Goal: Task Accomplishment & Management: Use online tool/utility

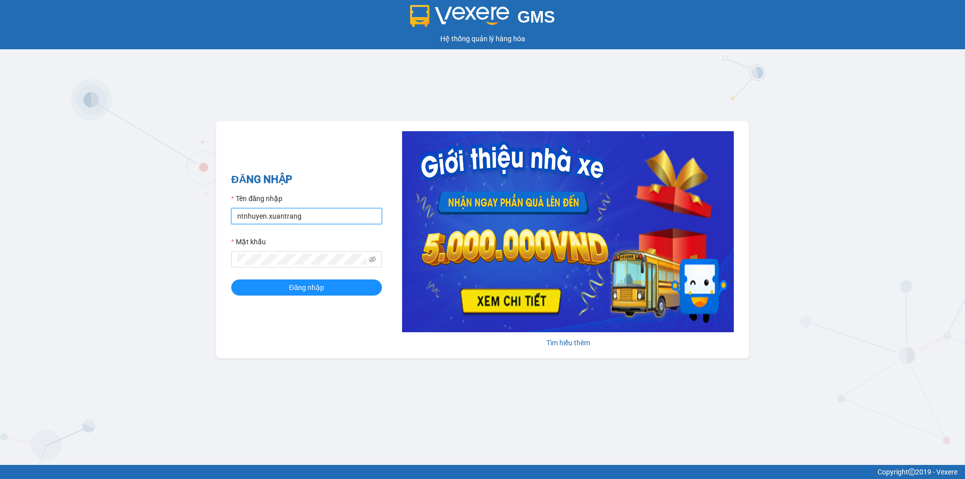
drag, startPoint x: 265, startPoint y: 215, endPoint x: 272, endPoint y: 220, distance: 8.4
click at [265, 215] on input "ntnhuyen.xuantrang" at bounding box center [306, 216] width 151 height 16
type input "ndduc.xuantrang"
click at [231, 279] on button "Đăng nhập" at bounding box center [306, 287] width 151 height 16
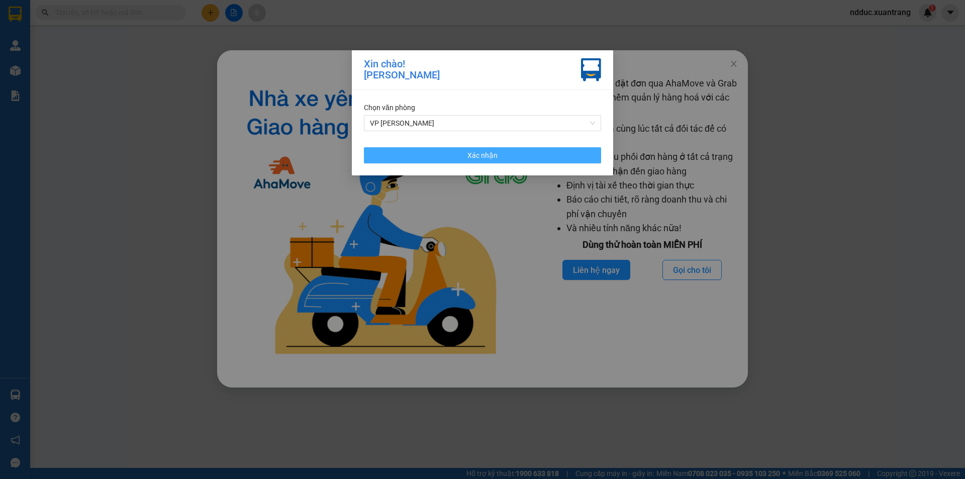
click at [428, 150] on button "Xác nhận" at bounding box center [482, 155] width 237 height 16
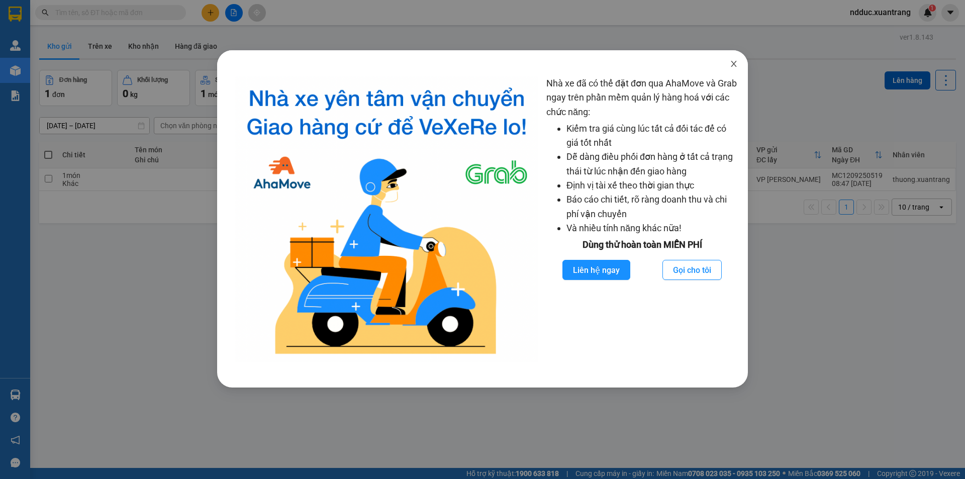
drag, startPoint x: 352, startPoint y: 7, endPoint x: 719, endPoint y: 63, distance: 371.8
click at [733, 64] on icon "close" at bounding box center [734, 64] width 6 height 6
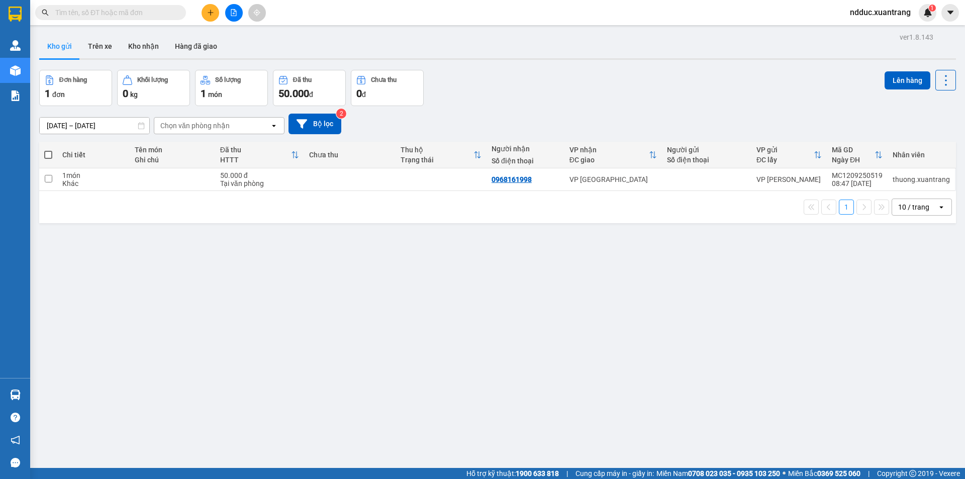
click at [232, 14] on icon "file-add" at bounding box center [233, 12] width 7 height 7
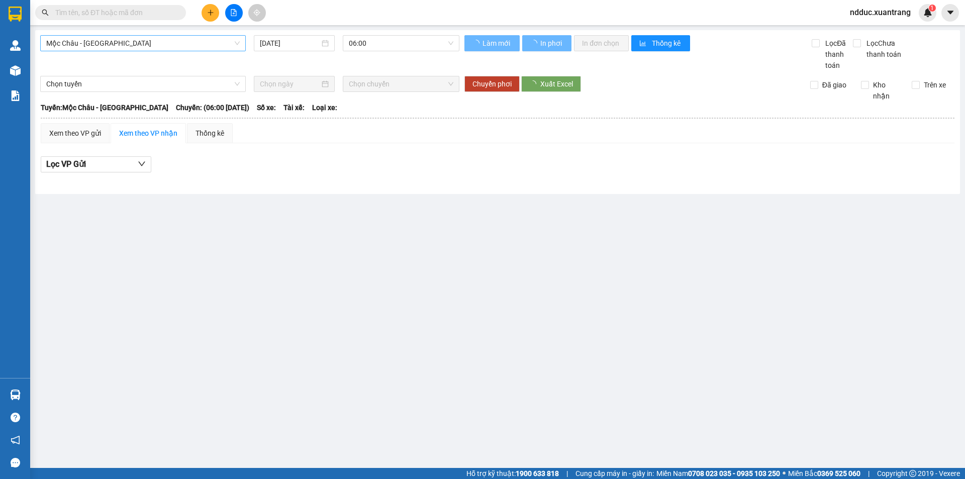
click at [87, 44] on span "Mộc Châu - [GEOGRAPHIC_DATA]" at bounding box center [143, 43] width 194 height 15
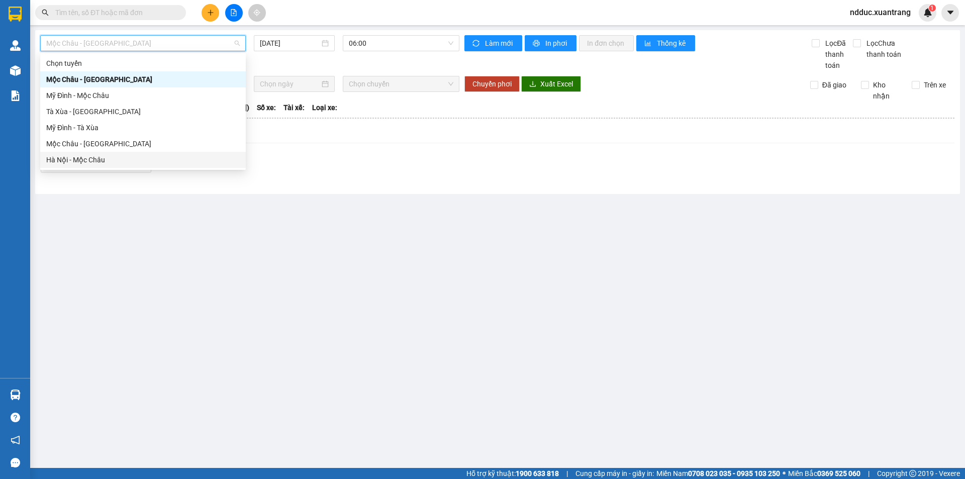
click at [78, 160] on div "Hà Nội - Mộc Châu" at bounding box center [143, 159] width 194 height 11
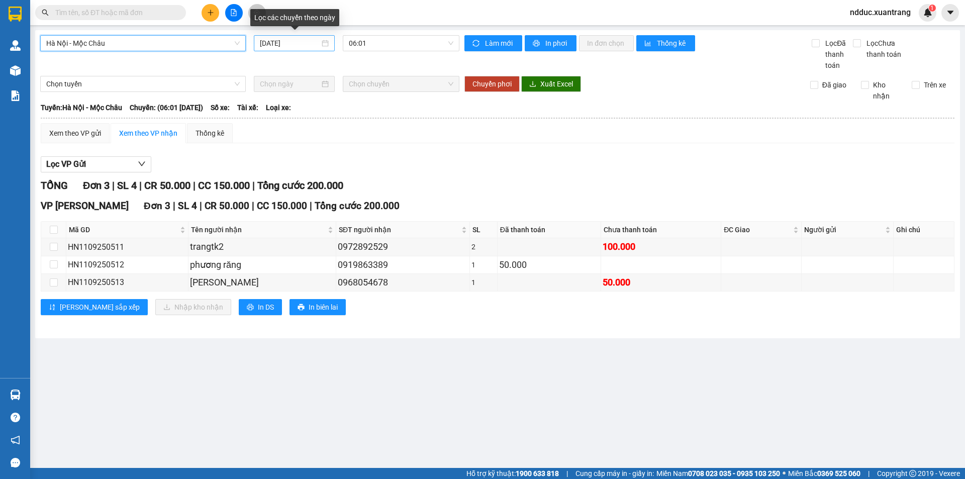
click at [277, 43] on input "[DATE]" at bounding box center [290, 43] width 60 height 11
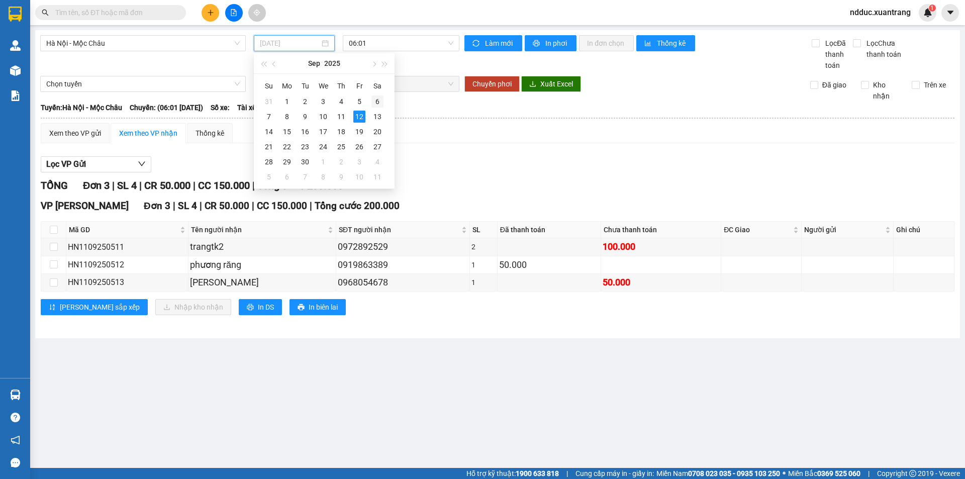
drag, startPoint x: 374, startPoint y: 102, endPoint x: 382, endPoint y: 75, distance: 28.0
click at [375, 101] on div "6" at bounding box center [377, 102] width 12 height 12
type input "[DATE]"
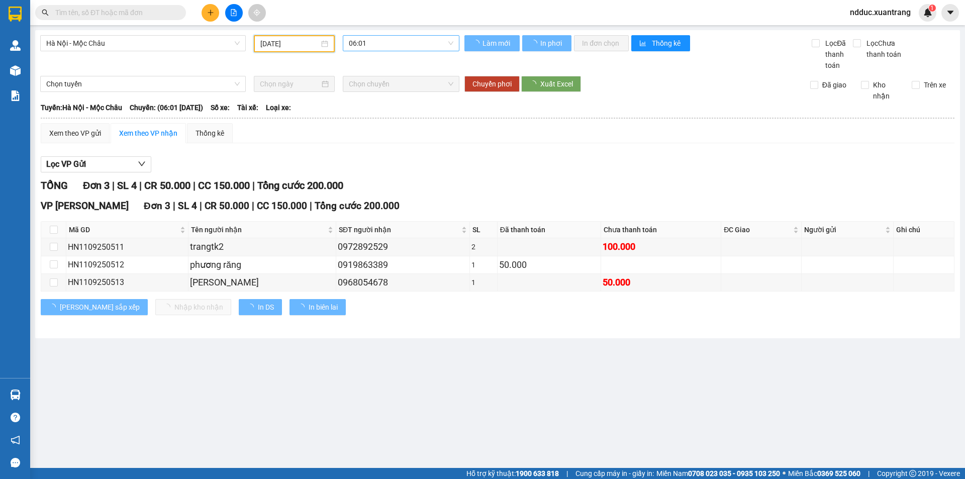
click at [379, 42] on span "06:01" at bounding box center [401, 43] width 105 height 15
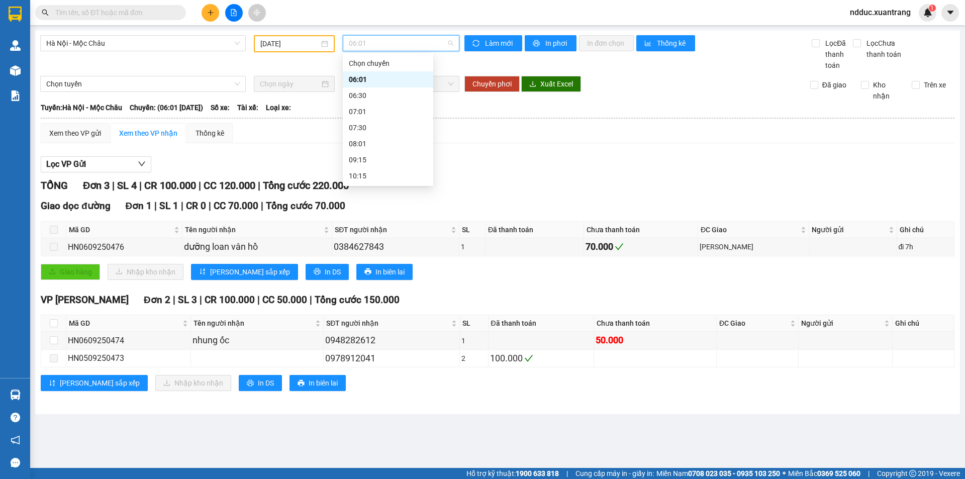
click at [359, 80] on div "06:01" at bounding box center [388, 79] width 78 height 11
click at [367, 43] on span "06:01" at bounding box center [401, 43] width 105 height 15
click at [366, 92] on div "06:30" at bounding box center [388, 95] width 78 height 11
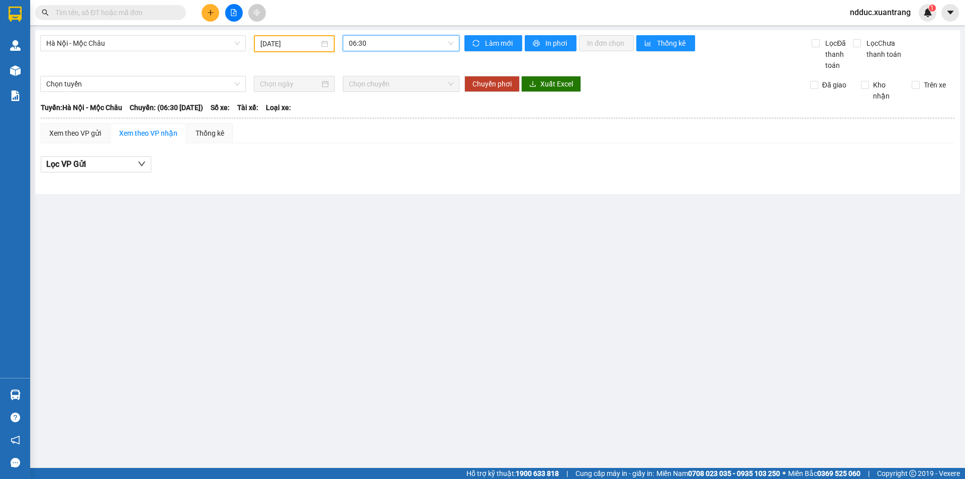
click at [383, 42] on span "06:30" at bounding box center [401, 43] width 105 height 15
click at [362, 84] on div "06:01" at bounding box center [388, 79] width 78 height 11
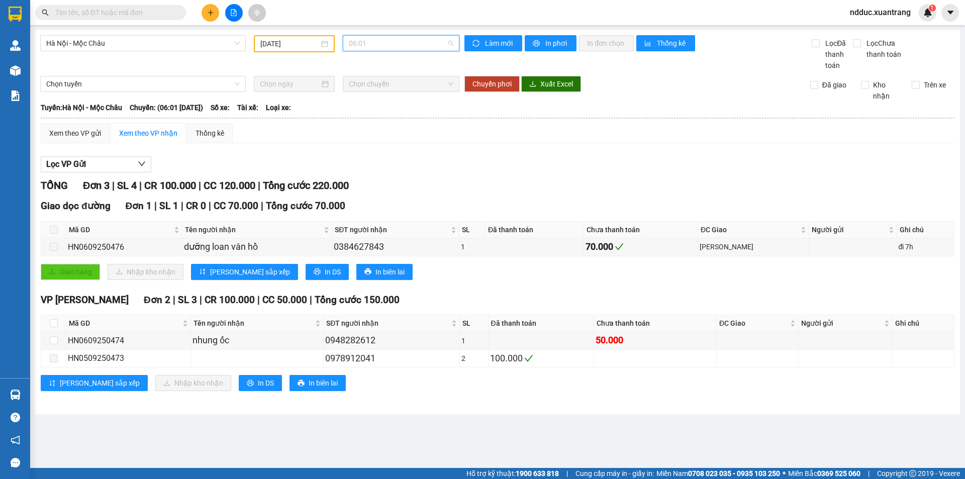
click at [376, 35] on div "06:01" at bounding box center [401, 43] width 117 height 16
click at [525, 132] on div "Xem theo VP gửi Xem theo VP nhận Thống kê" at bounding box center [498, 133] width 914 height 20
click at [93, 248] on div "HN0609250476" at bounding box center [124, 247] width 113 height 13
copy div "HN0609250476"
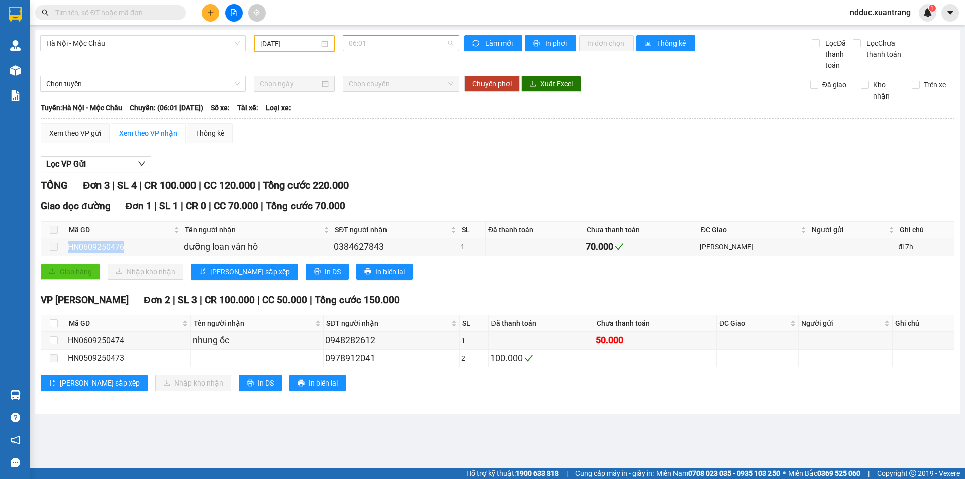
drag, startPoint x: 365, startPoint y: 42, endPoint x: 363, endPoint y: 36, distance: 6.5
click at [365, 43] on span "06:01" at bounding box center [401, 43] width 105 height 15
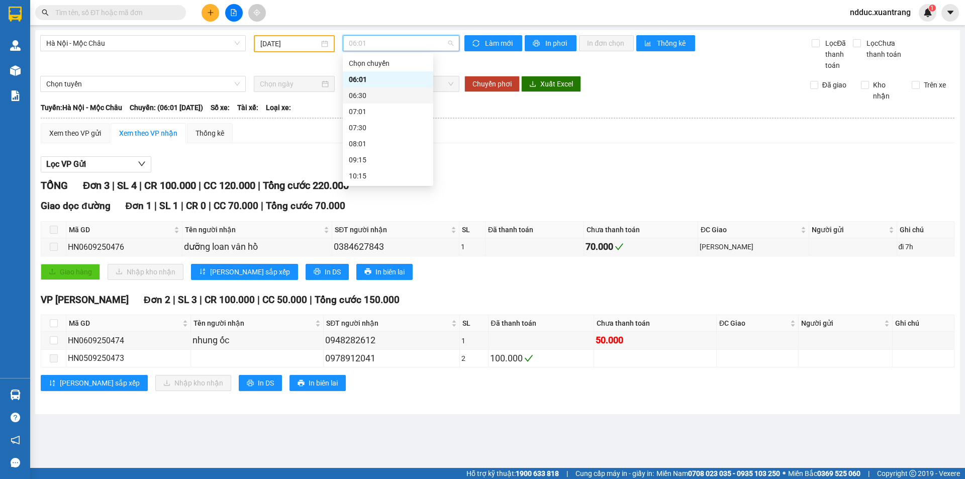
click at [366, 89] on div "06:30" at bounding box center [388, 95] width 90 height 16
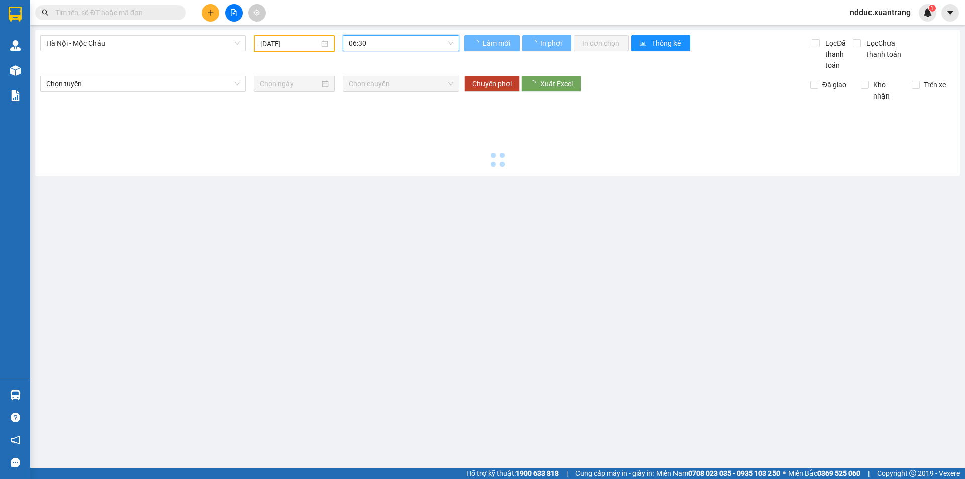
click at [377, 36] on span "06:30" at bounding box center [401, 43] width 105 height 15
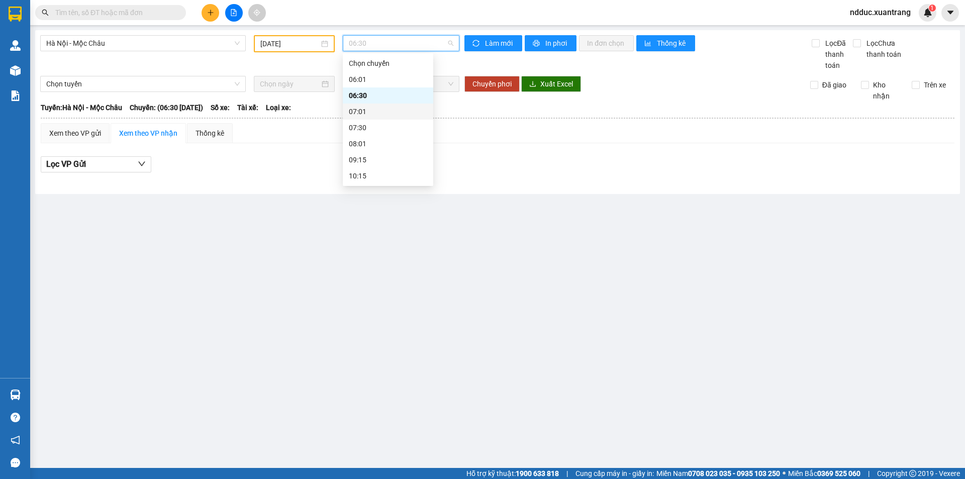
drag, startPoint x: 366, startPoint y: 107, endPoint x: 366, endPoint y: 99, distance: 8.0
click at [366, 106] on div "07:01" at bounding box center [388, 111] width 78 height 11
click at [373, 40] on span "07:01" at bounding box center [401, 43] width 105 height 15
click at [371, 127] on div "07:30" at bounding box center [388, 127] width 78 height 11
click at [365, 41] on span "07:30" at bounding box center [401, 43] width 105 height 15
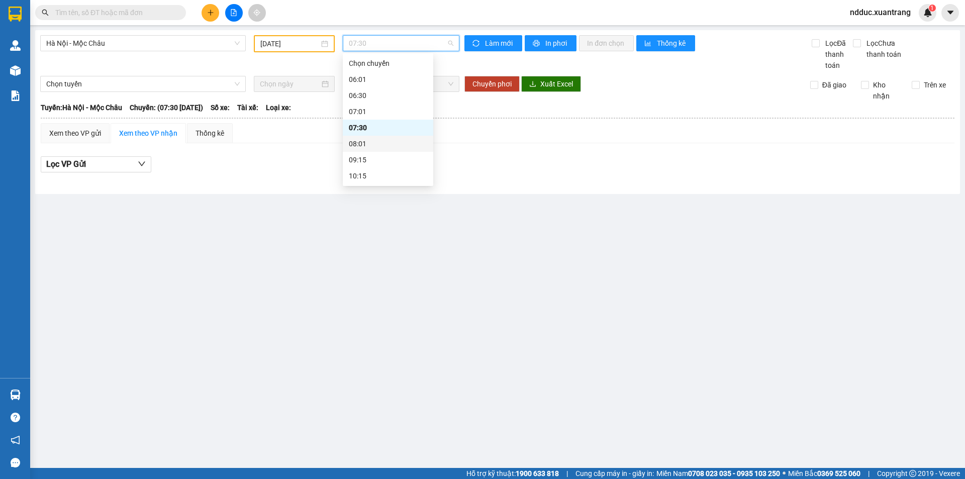
click at [360, 145] on div "08:01" at bounding box center [388, 143] width 78 height 11
click at [373, 41] on span "08:01" at bounding box center [401, 43] width 105 height 15
click at [384, 157] on div "09:15" at bounding box center [388, 159] width 78 height 11
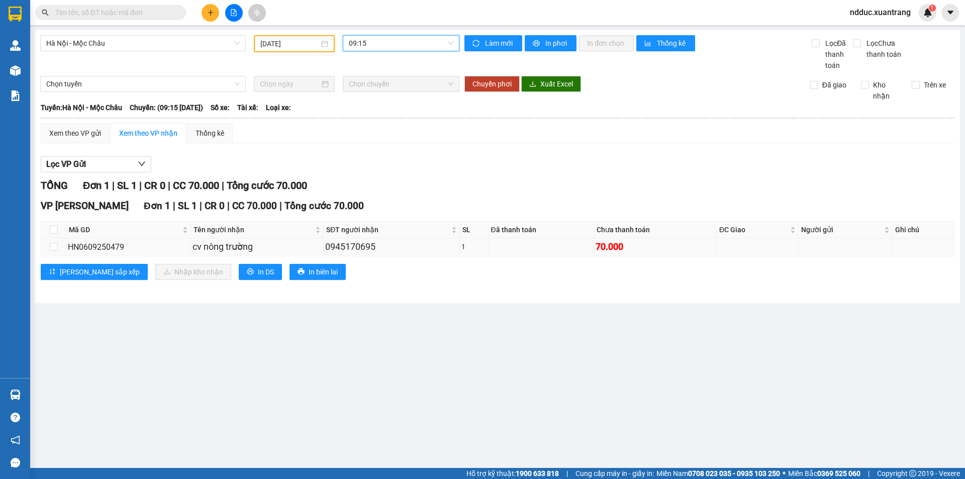
click at [103, 249] on div "HN0609250479" at bounding box center [128, 247] width 121 height 13
copy div "HN0609250479"
click at [363, 39] on span "09:15" at bounding box center [401, 43] width 105 height 15
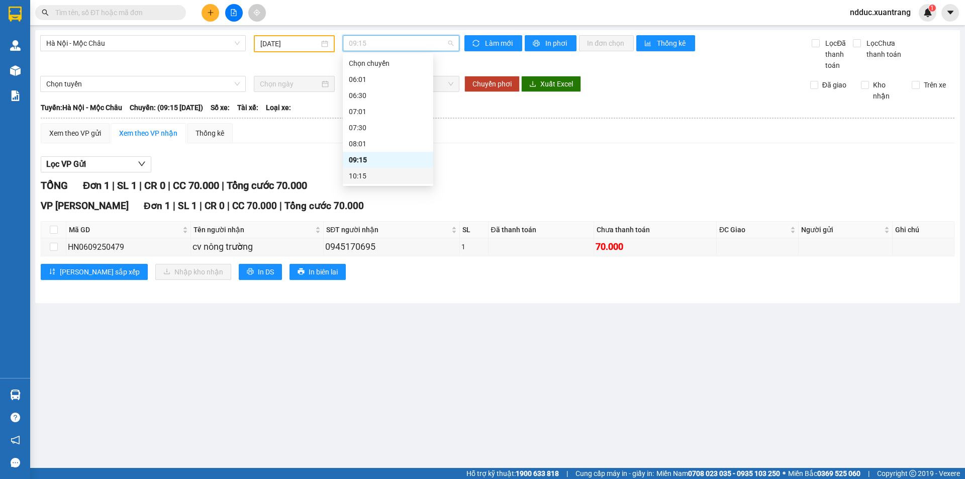
click at [363, 171] on div "10:15" at bounding box center [388, 175] width 78 height 11
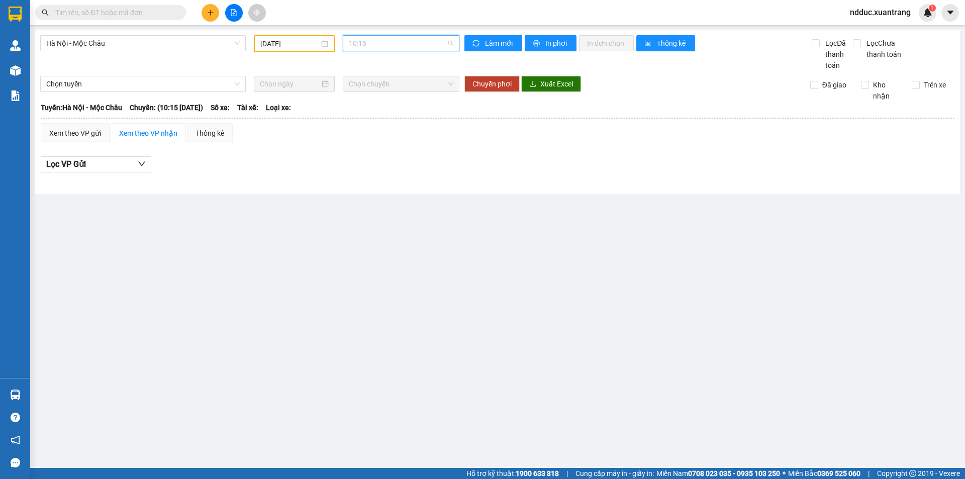
click at [358, 40] on span "10:15" at bounding box center [401, 43] width 105 height 15
click at [362, 136] on div "11:15" at bounding box center [388, 142] width 90 height 16
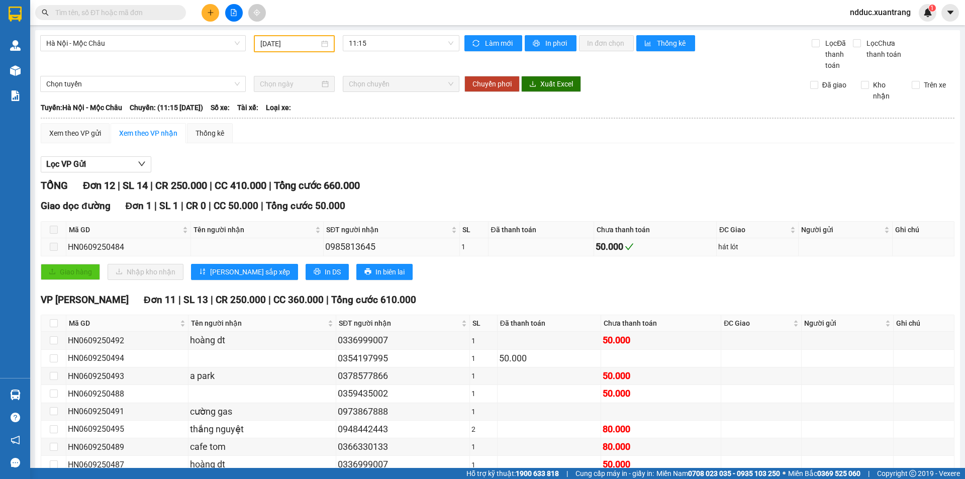
click at [88, 248] on div "HN0609250484" at bounding box center [128, 247] width 121 height 13
copy div "HN0609250484"
click at [366, 43] on span "11:15" at bounding box center [401, 43] width 105 height 15
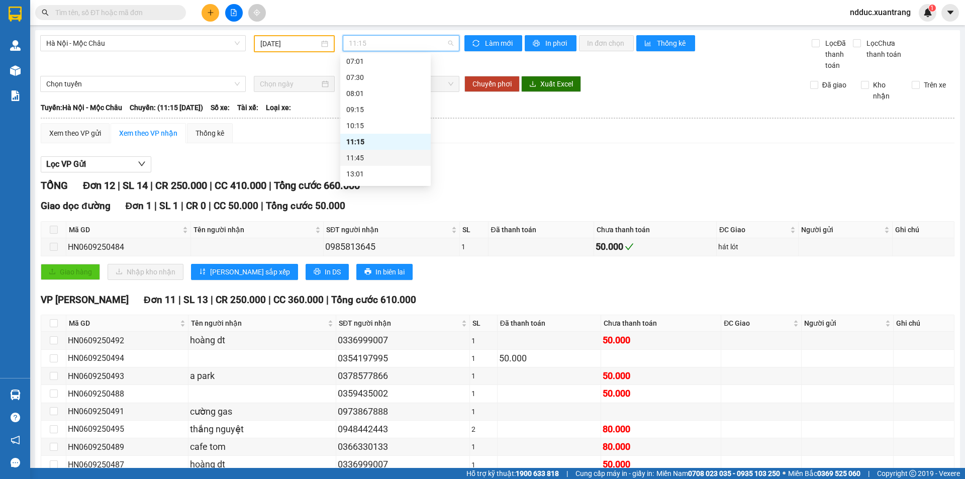
click at [362, 160] on div "11:45" at bounding box center [385, 157] width 78 height 11
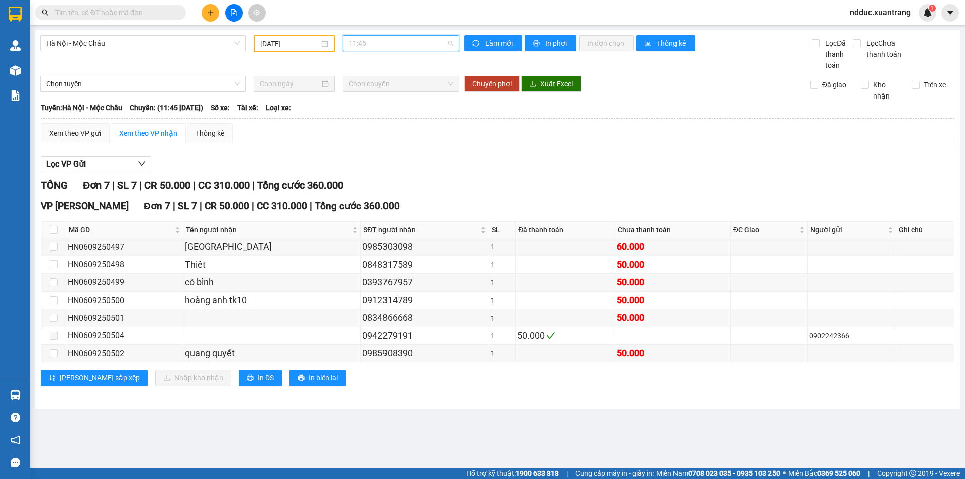
click at [367, 41] on span "11:45" at bounding box center [401, 43] width 105 height 15
click at [364, 171] on div "13:01" at bounding box center [388, 173] width 78 height 11
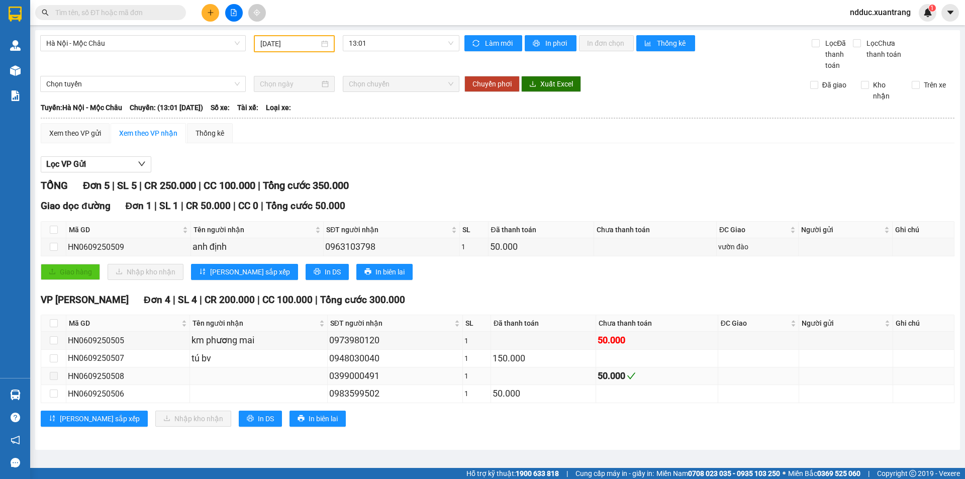
click at [113, 377] on div "HN0609250508" at bounding box center [128, 376] width 120 height 13
copy div "HN0609250508"
click at [367, 34] on div "[GEOGRAPHIC_DATA] - Mộc Châu [DATE] 13:01 Làm mới In phơi In đơn chọn Thống kê …" at bounding box center [497, 240] width 925 height 420
click at [368, 41] on span "13:01" at bounding box center [401, 43] width 105 height 15
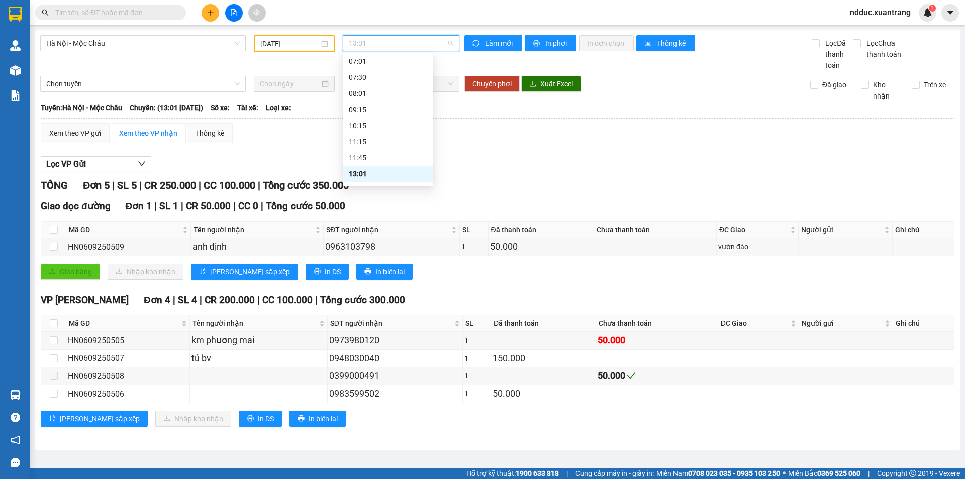
scroll to position [101, 0]
click at [363, 135] on div "14:15" at bounding box center [388, 139] width 78 height 11
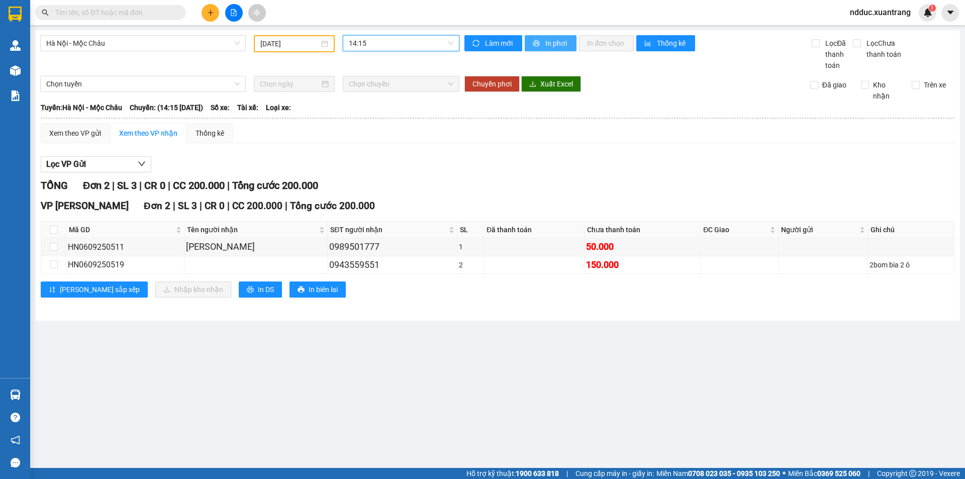
click at [561, 42] on span "In phơi" at bounding box center [556, 43] width 23 height 11
click at [382, 40] on span "14:15" at bounding box center [401, 43] width 105 height 15
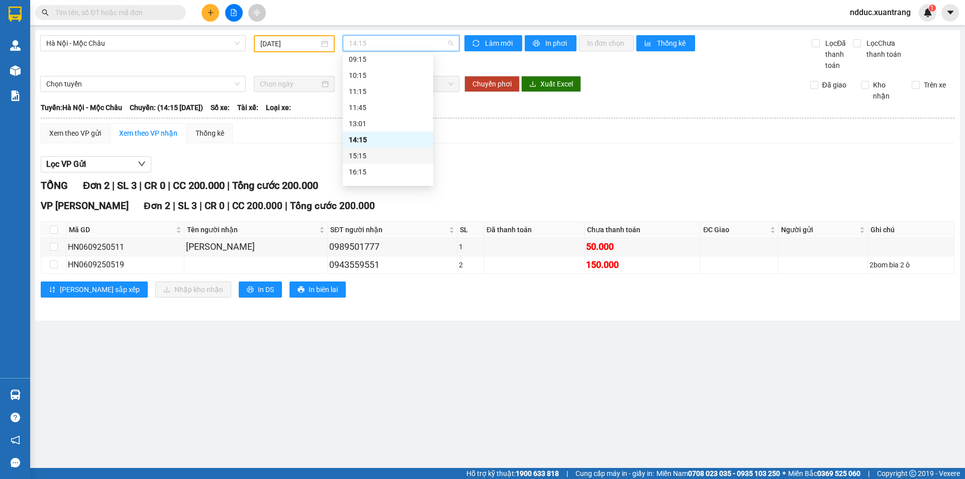
click at [371, 154] on div "15:15" at bounding box center [388, 155] width 78 height 11
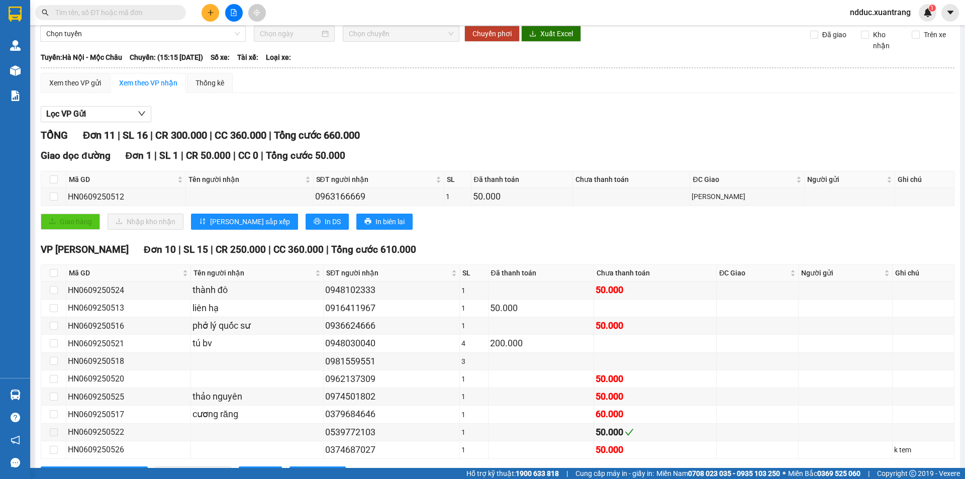
scroll to position [93, 0]
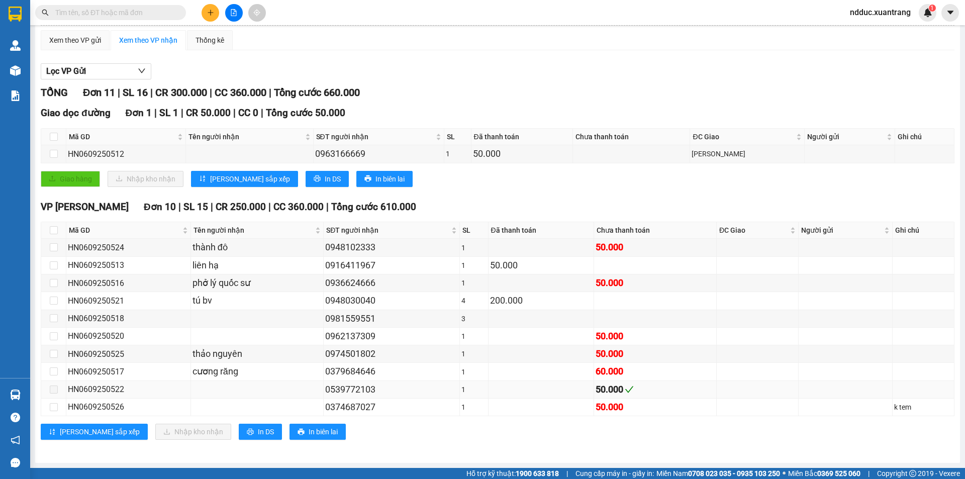
click at [103, 392] on div "HN0609250522" at bounding box center [128, 389] width 121 height 13
copy div "HN0609250522"
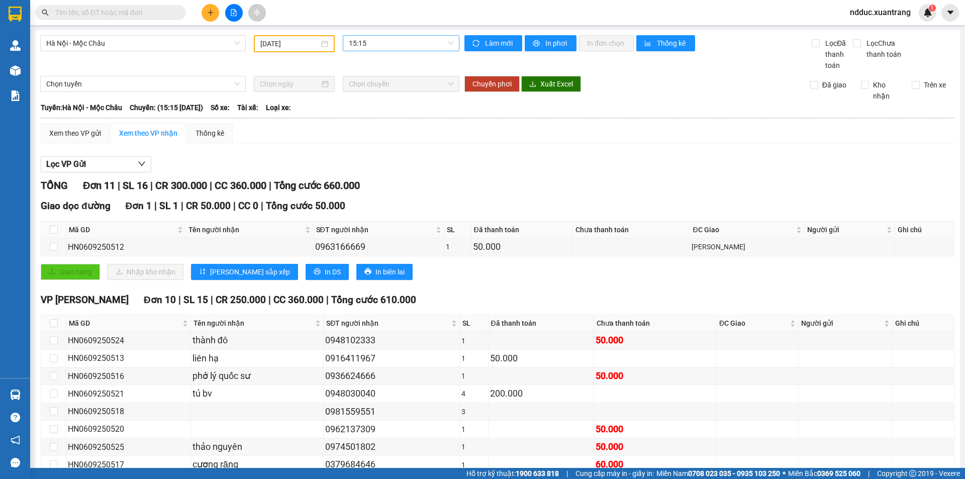
click at [372, 48] on span "15:15" at bounding box center [401, 43] width 105 height 15
click at [373, 170] on div "16:15" at bounding box center [385, 171] width 78 height 11
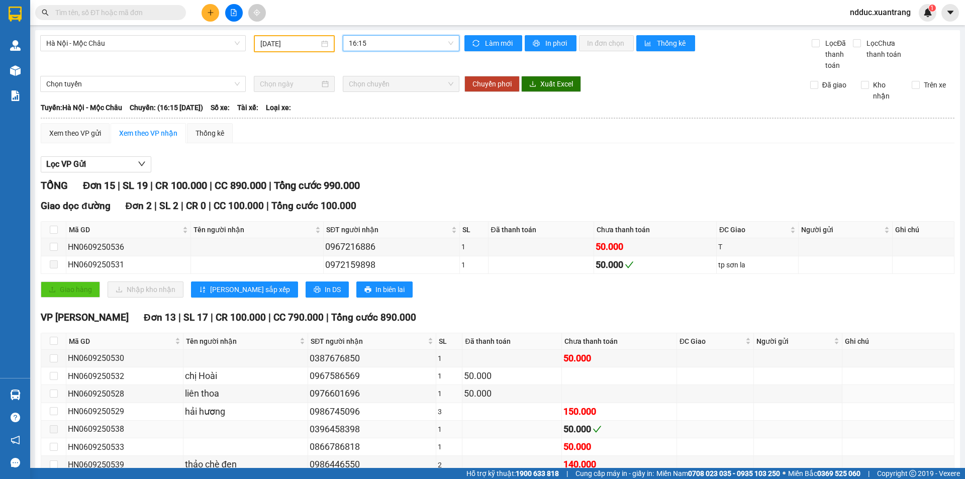
scroll to position [151, 0]
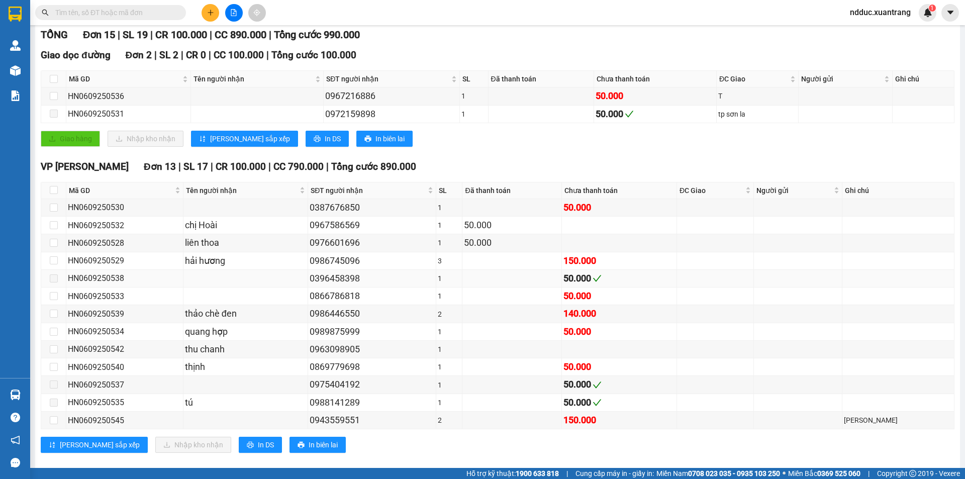
click at [107, 279] on div "HN0609250538" at bounding box center [125, 278] width 114 height 13
copy div "HN0609250538"
click at [108, 382] on div "HN0609250537" at bounding box center [125, 384] width 114 height 13
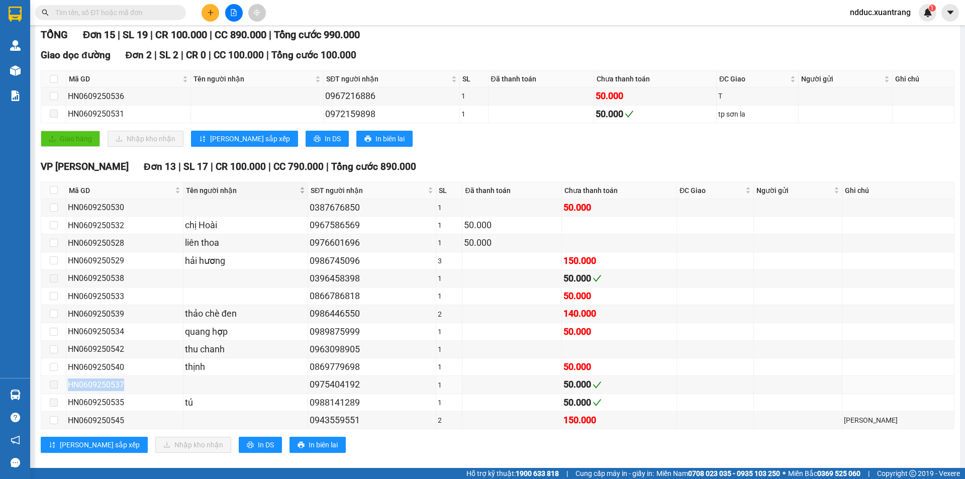
copy div "HN0609250537"
click at [94, 275] on div "HN0609250538" at bounding box center [125, 278] width 114 height 13
copy div "HN0609250538"
click at [120, 386] on div "HN0609250537" at bounding box center [125, 384] width 114 height 13
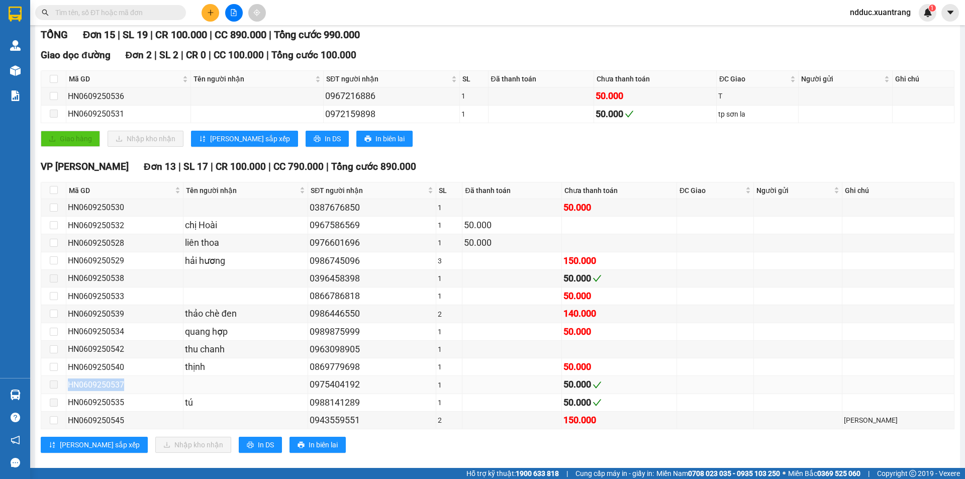
click at [120, 386] on div "HN0609250537" at bounding box center [125, 384] width 114 height 13
copy div "HN0609250537"
click at [117, 422] on div "HN0609250545" at bounding box center [125, 420] width 114 height 13
copy div "HN0609250545"
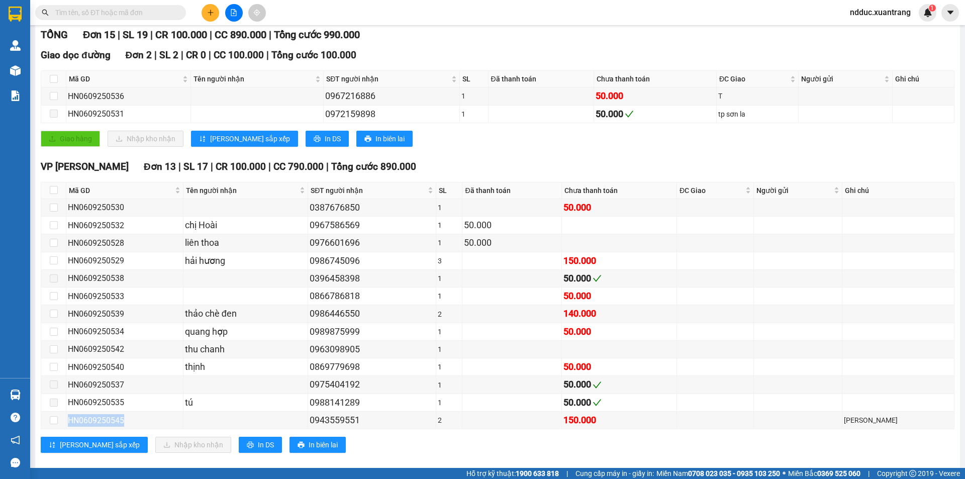
scroll to position [0, 0]
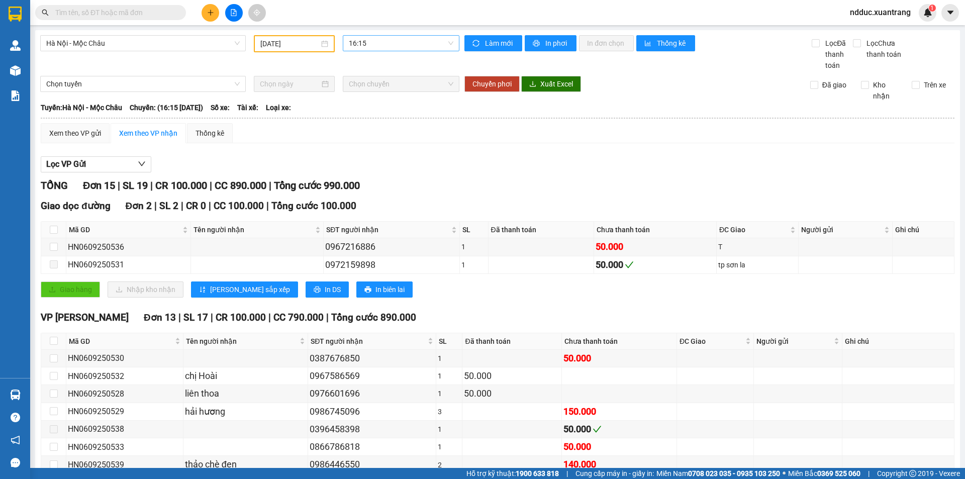
click at [357, 45] on span "16:15" at bounding box center [401, 43] width 105 height 15
click at [361, 126] on div "17:15" at bounding box center [385, 127] width 78 height 11
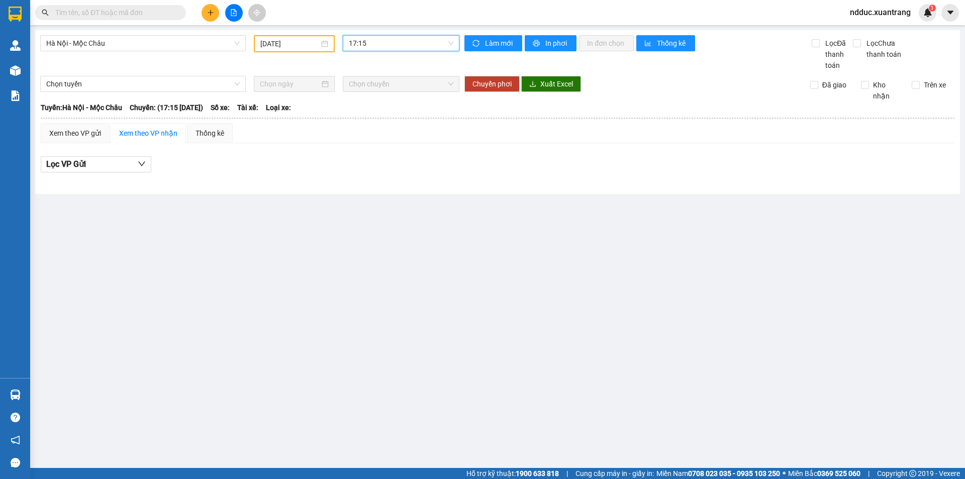
click at [381, 44] on span "17:15" at bounding box center [401, 43] width 105 height 15
click at [365, 139] on div "18:15" at bounding box center [388, 143] width 78 height 11
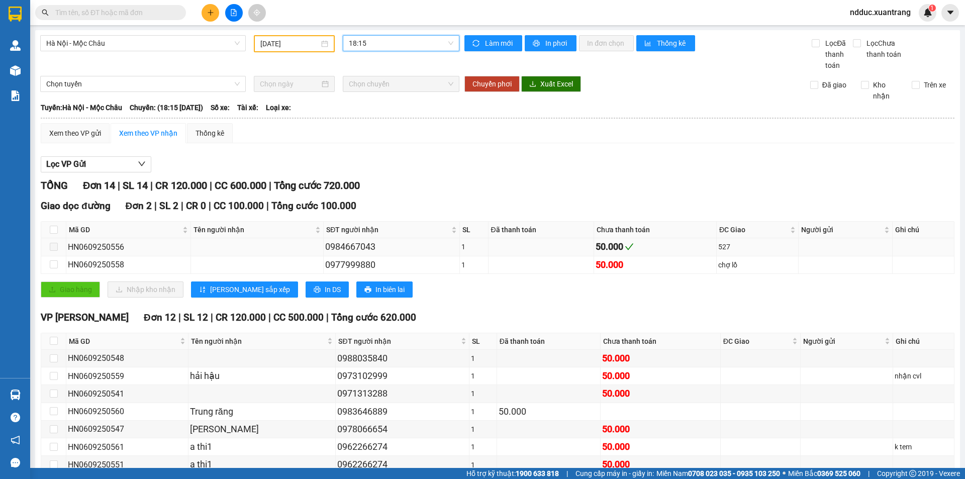
click at [106, 245] on div "HN0609250556" at bounding box center [128, 247] width 121 height 13
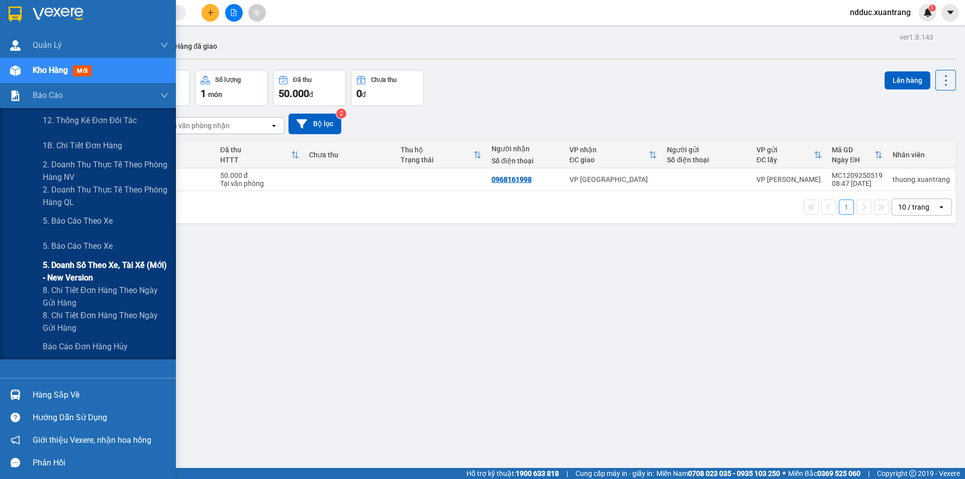
click at [86, 263] on span "5. Doanh số theo xe, tài xế (mới) - New version" at bounding box center [106, 271] width 126 height 25
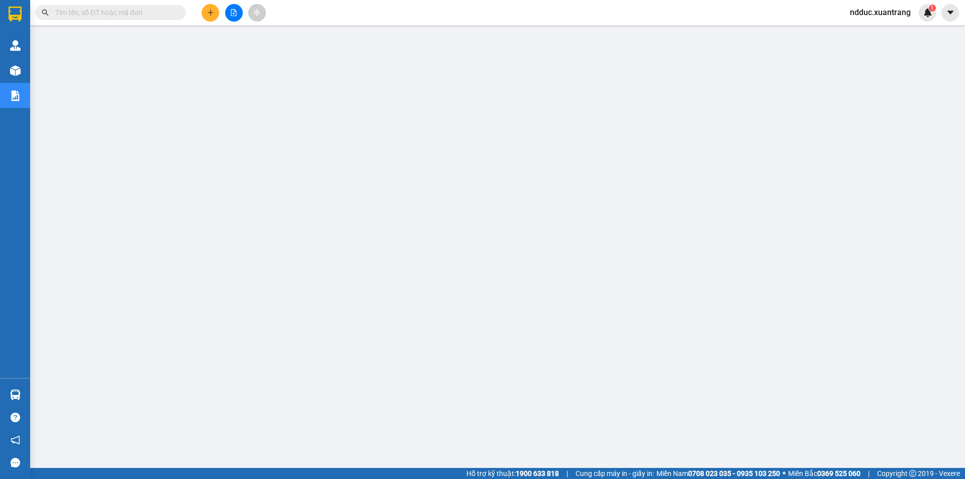
click at [133, 12] on input "text" at bounding box center [114, 12] width 119 height 11
paste input "HN0609250476"
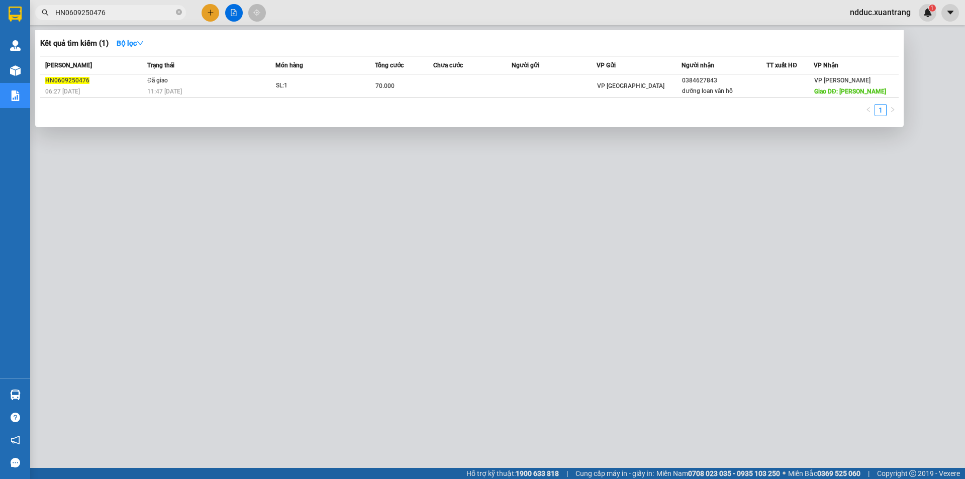
click at [91, 14] on input "HN0609250476" at bounding box center [114, 12] width 119 height 11
paste input "9"
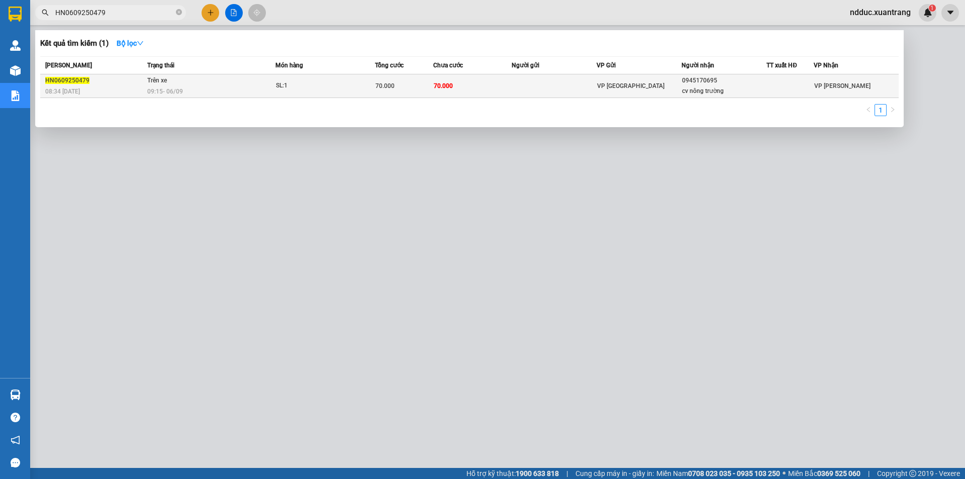
type input "HN0609250479"
click at [459, 89] on td "70.000" at bounding box center [472, 86] width 78 height 24
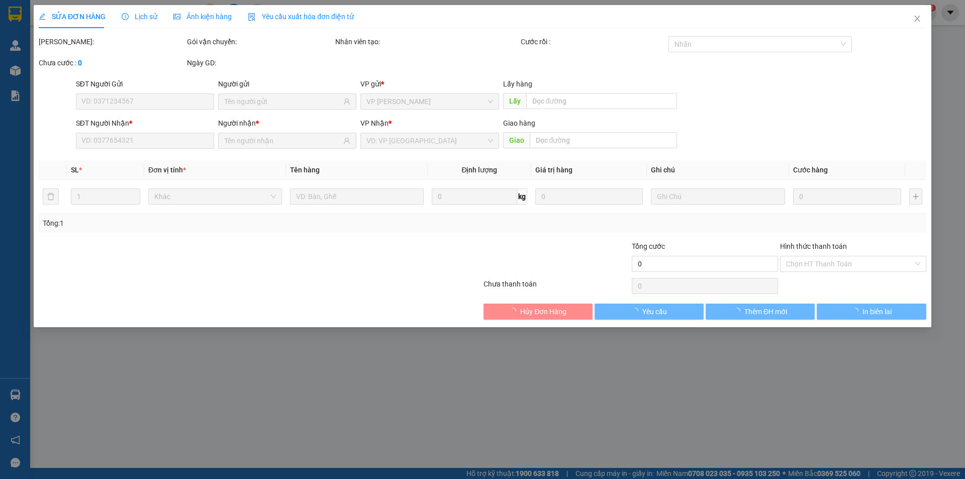
type input "0945170695"
type input "cv nông trường"
type input "70.000"
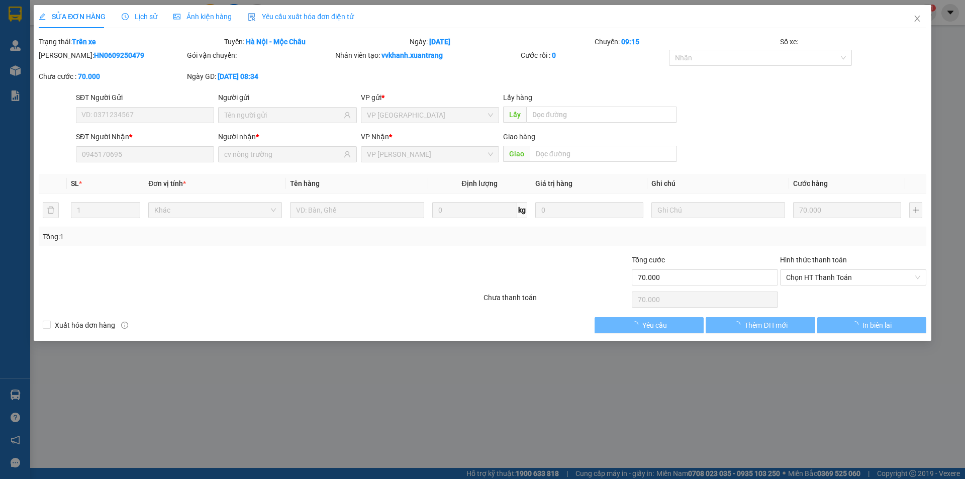
click at [187, 17] on span "Ảnh kiện hàng" at bounding box center [202, 17] width 58 height 8
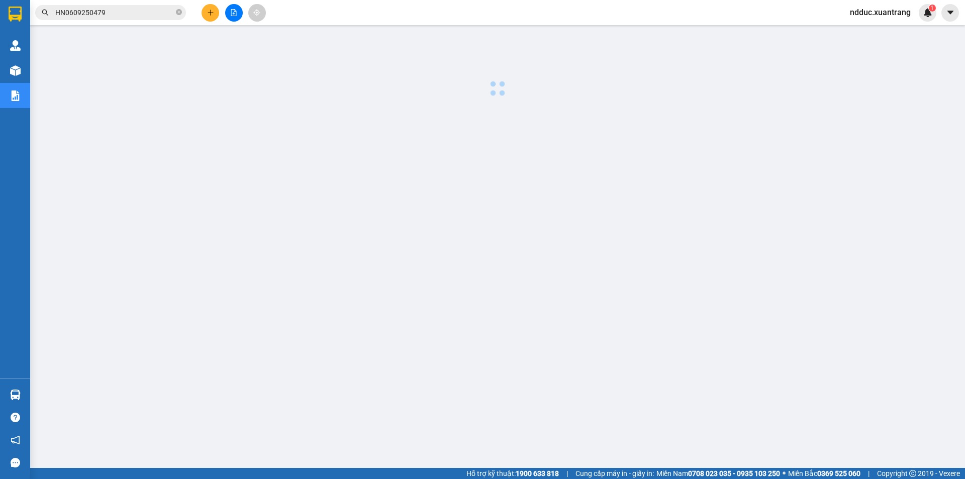
click at [132, 11] on input "HN0609250479" at bounding box center [114, 12] width 119 height 11
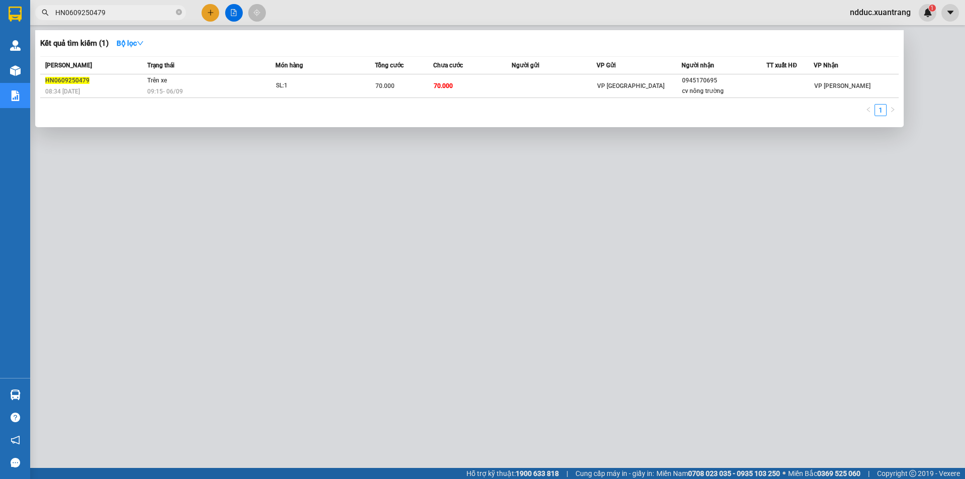
click at [132, 11] on input "HN0609250479" at bounding box center [114, 12] width 119 height 11
paste input "84"
click at [120, 15] on input "HN0609250484" at bounding box center [114, 12] width 119 height 11
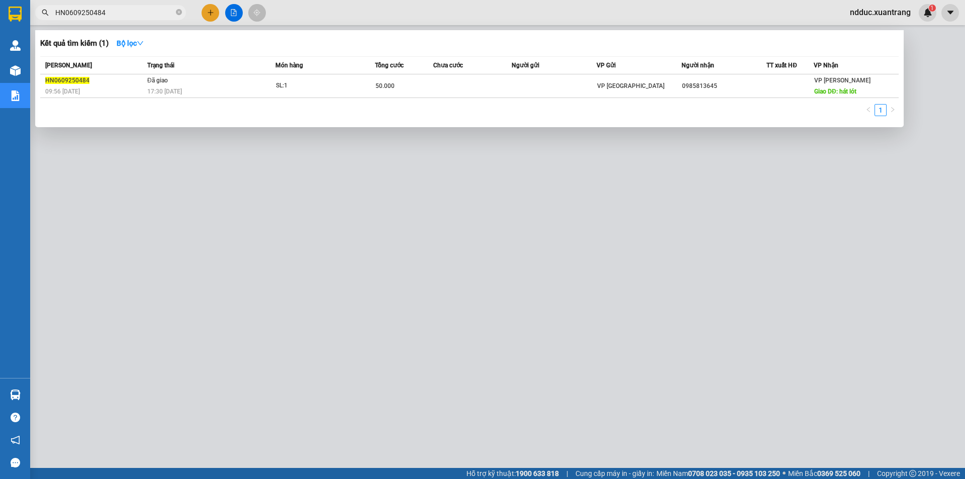
paste input "508"
click at [120, 14] on input "HN0609250508" at bounding box center [114, 12] width 119 height 11
click at [119, 14] on input "HN0609250508" at bounding box center [114, 12] width 119 height 11
paste input "22"
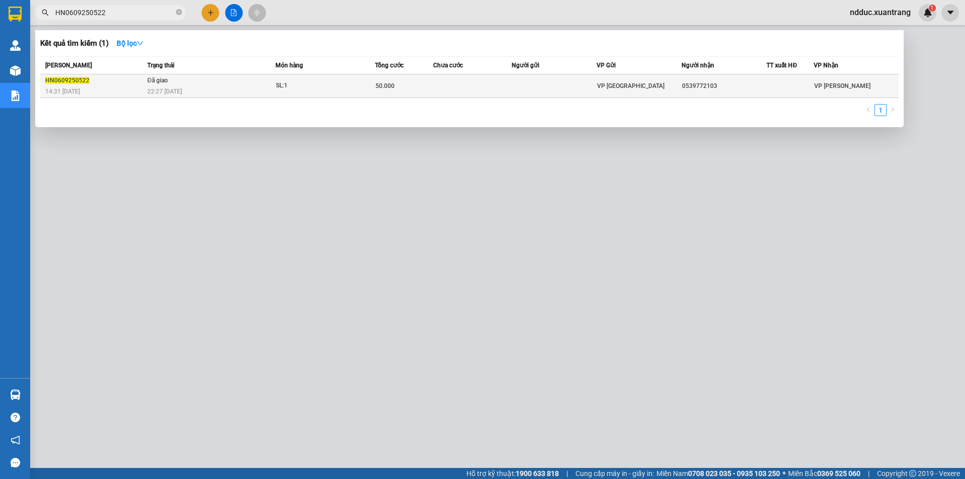
type input "HN0609250522"
click at [122, 85] on div "HN0609250522" at bounding box center [94, 80] width 99 height 11
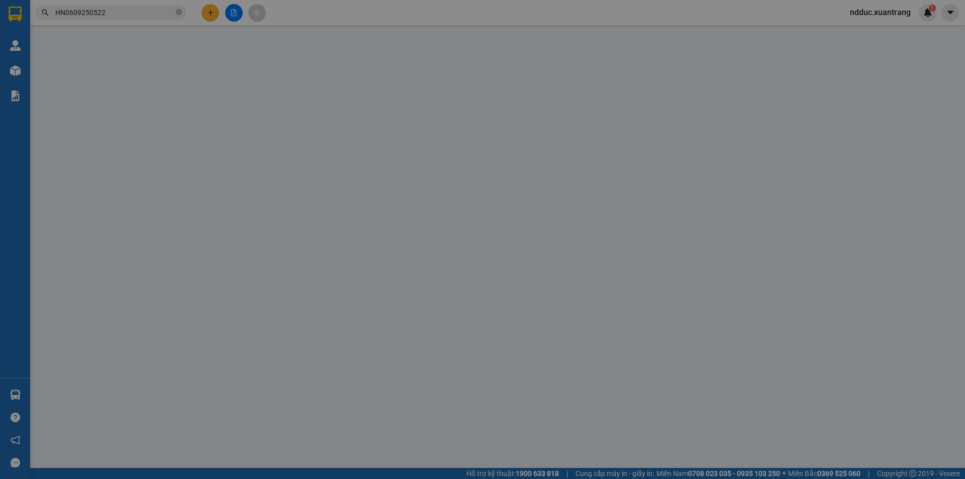
type input "0539772103"
type input "50.000"
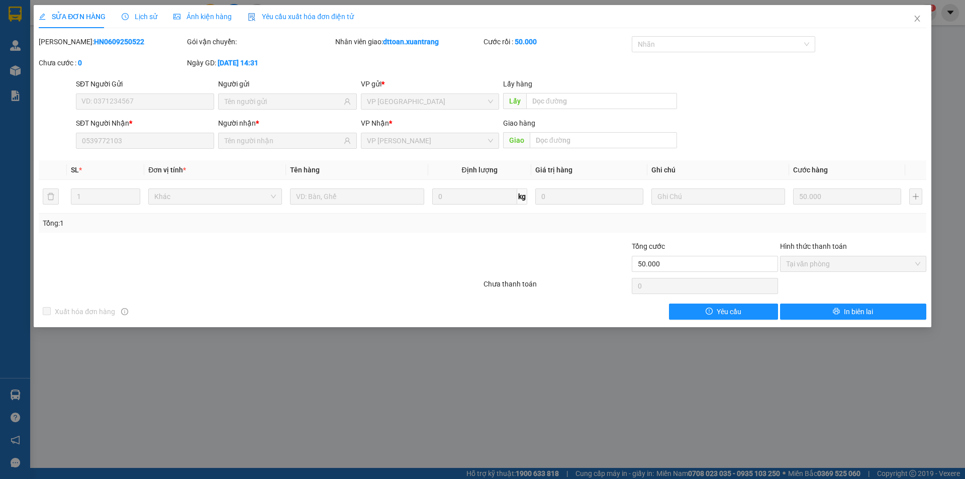
click at [147, 14] on span "Lịch sử" at bounding box center [140, 17] width 36 height 8
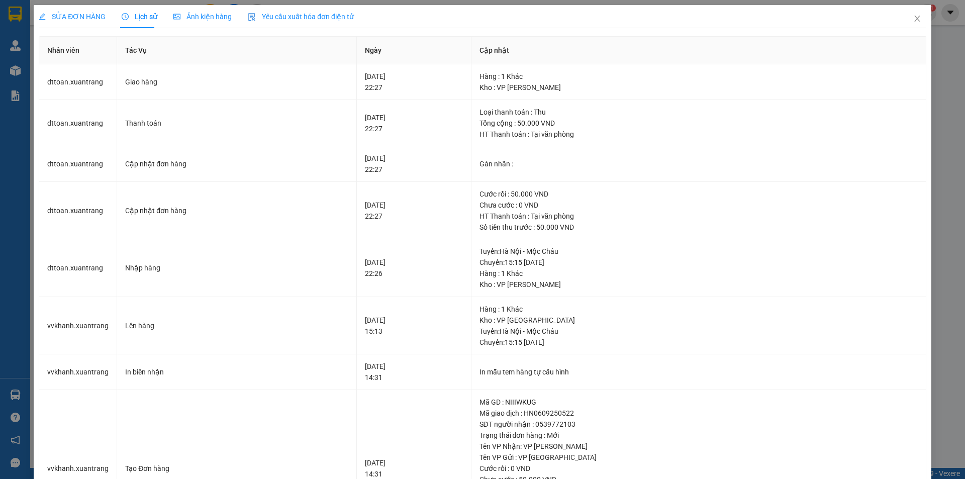
click at [93, 10] on div "SỬA ĐƠN HÀNG" at bounding box center [72, 16] width 67 height 23
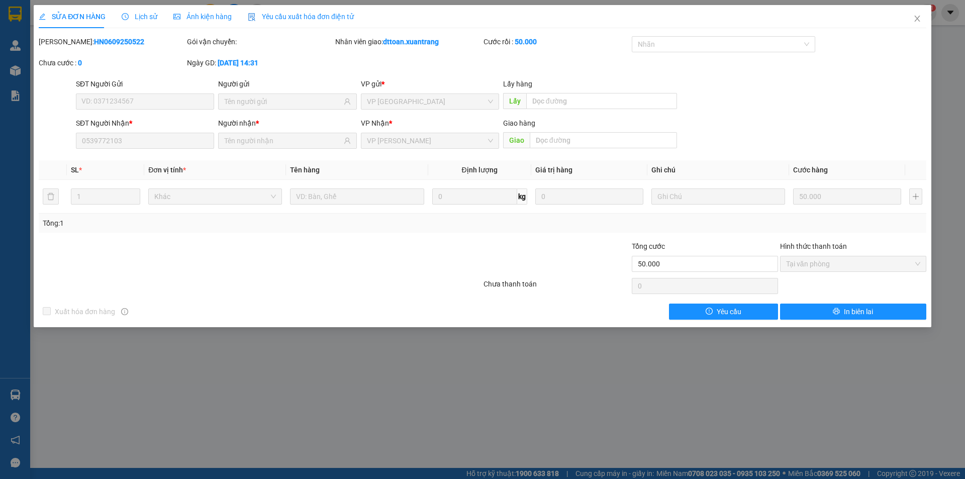
click at [146, 14] on span "Lịch sử" at bounding box center [140, 17] width 36 height 8
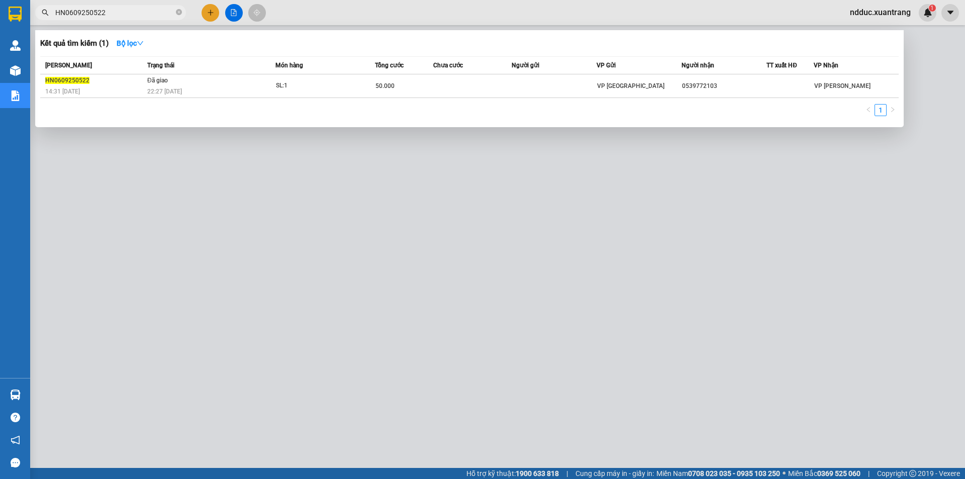
click at [98, 13] on input "HN0609250522" at bounding box center [114, 12] width 119 height 11
paste input "38"
click at [130, 18] on span "HN0609250538" at bounding box center [110, 12] width 151 height 15
click at [128, 18] on span "HN0609250538" at bounding box center [110, 12] width 151 height 15
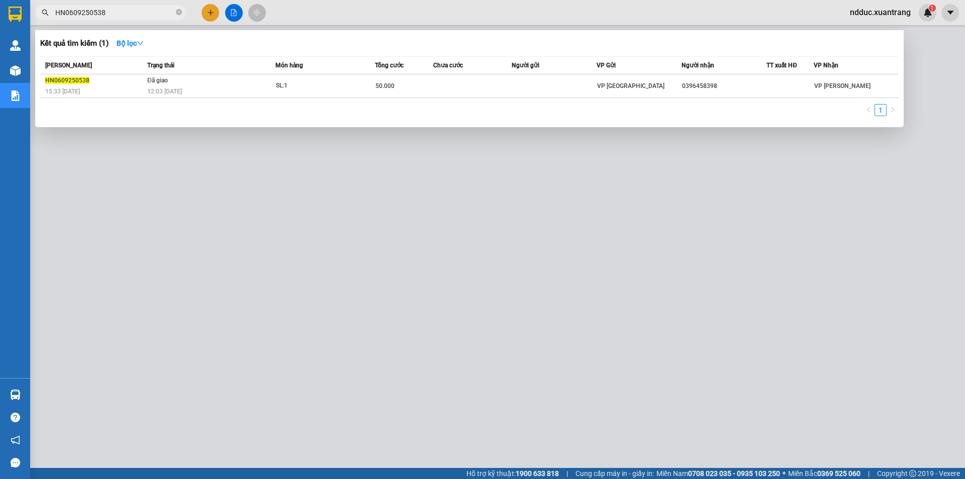
click at [125, 15] on input "HN0609250538" at bounding box center [114, 12] width 119 height 11
paste input "HN0609250537"
click at [125, 15] on input "HN0609250538HN0609250537" at bounding box center [114, 12] width 119 height 11
paste input "text"
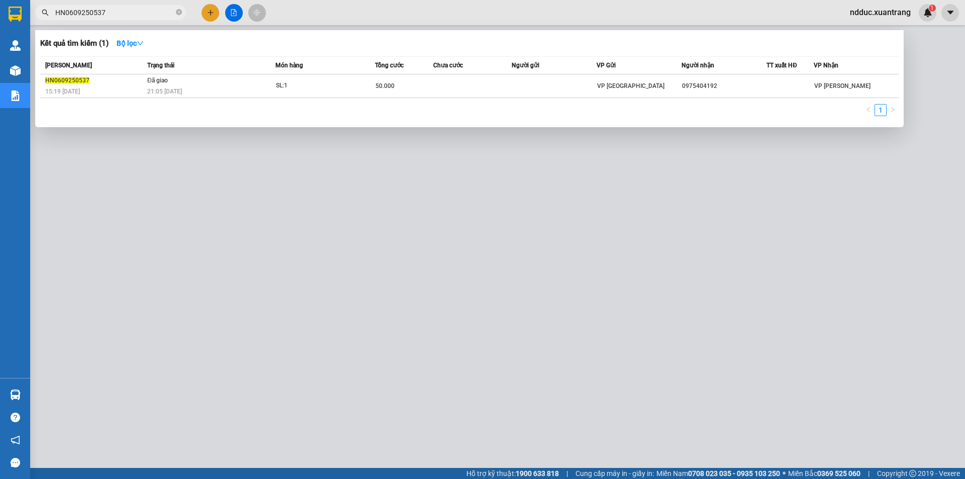
click at [125, 14] on input "HN0609250537" at bounding box center [114, 12] width 119 height 11
paste input "8"
click at [127, 14] on input "HN0609250538" at bounding box center [114, 12] width 119 height 11
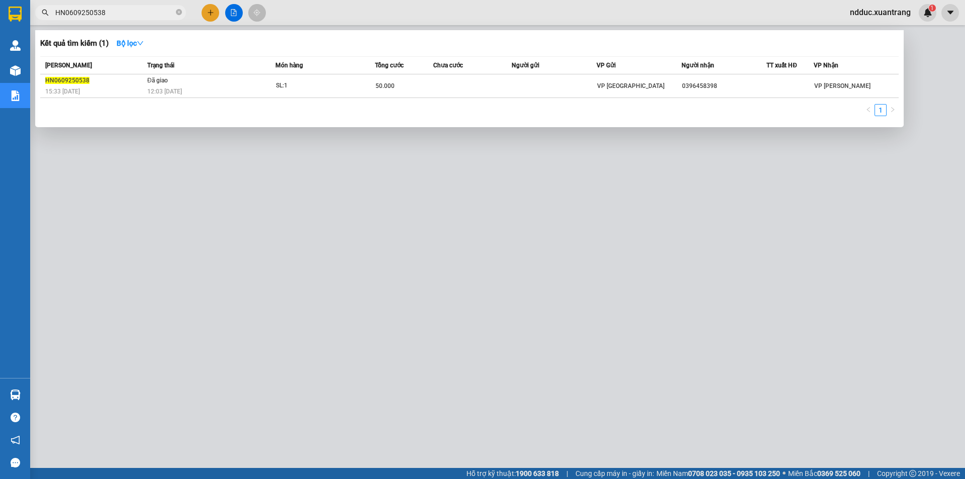
paste input "7"
click at [103, 13] on input "HN0609250537" at bounding box center [114, 12] width 119 height 11
click at [104, 13] on input "HN0609250537" at bounding box center [114, 12] width 119 height 11
paste input "45"
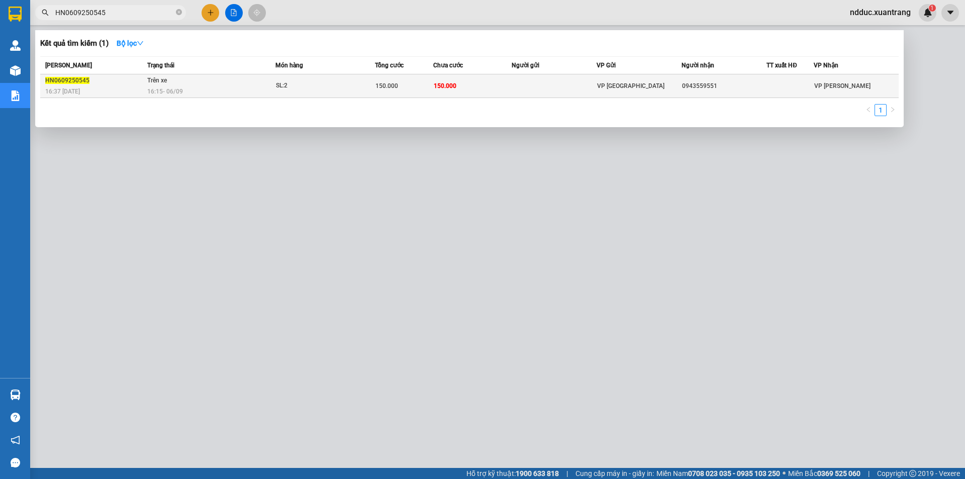
type input "HN0609250545"
click at [200, 87] on div "16:15 - 06/09" at bounding box center [211, 91] width 128 height 11
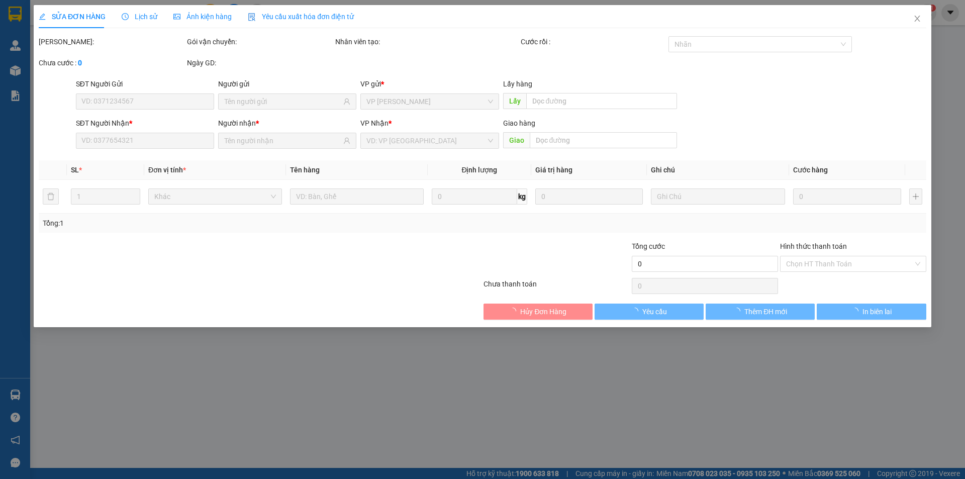
type input "0943559551"
type input "150.000"
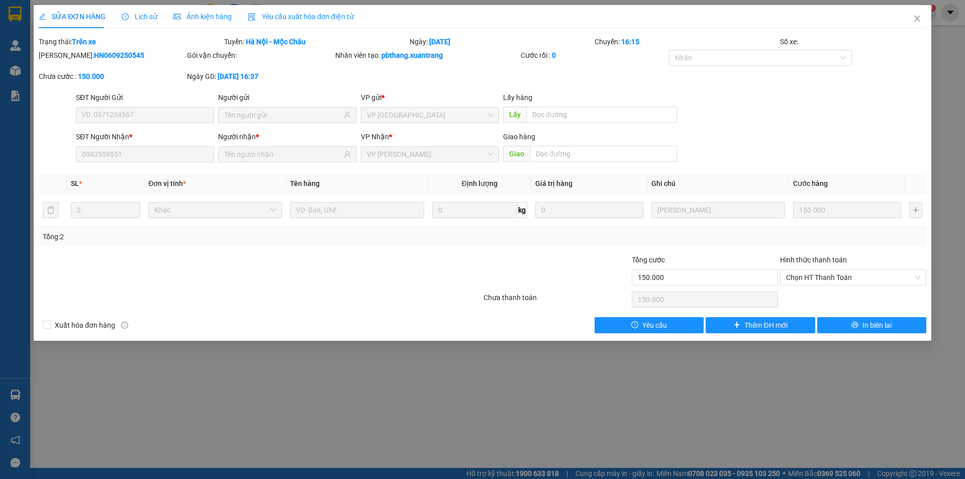
click at [190, 15] on span "Ảnh kiện hàng" at bounding box center [202, 17] width 58 height 8
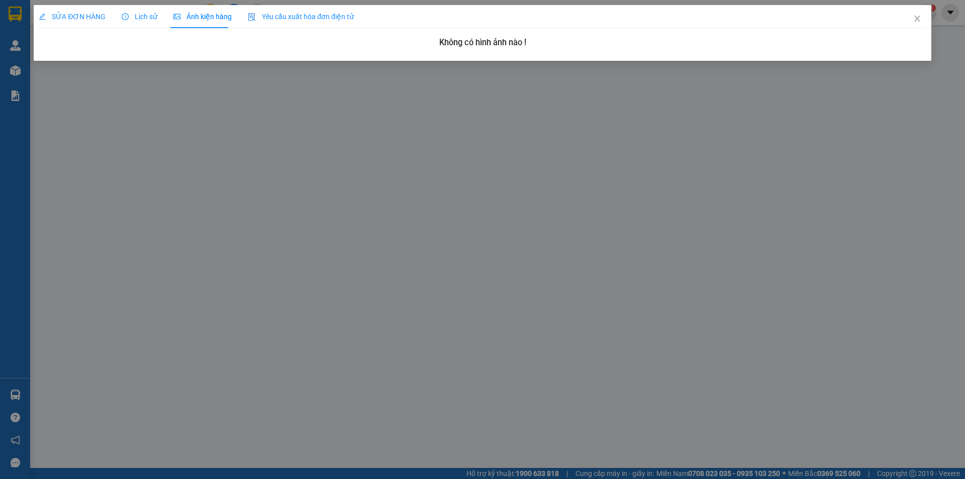
drag, startPoint x: 141, startPoint y: 19, endPoint x: 111, endPoint y: 19, distance: 29.7
click at [139, 19] on span "Lịch sử" at bounding box center [140, 17] width 36 height 8
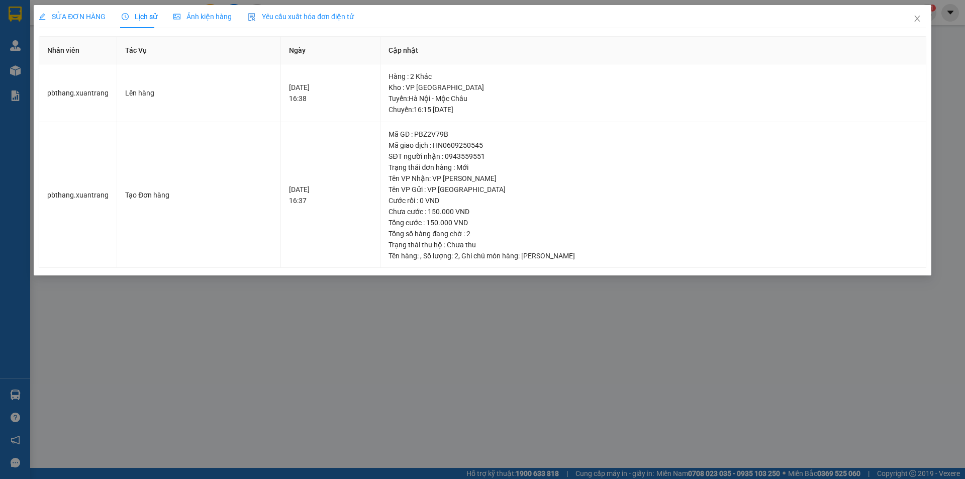
drag, startPoint x: 78, startPoint y: 19, endPoint x: 475, endPoint y: 19, distance: 397.1
click at [79, 19] on span "SỬA ĐƠN HÀNG" at bounding box center [72, 17] width 67 height 8
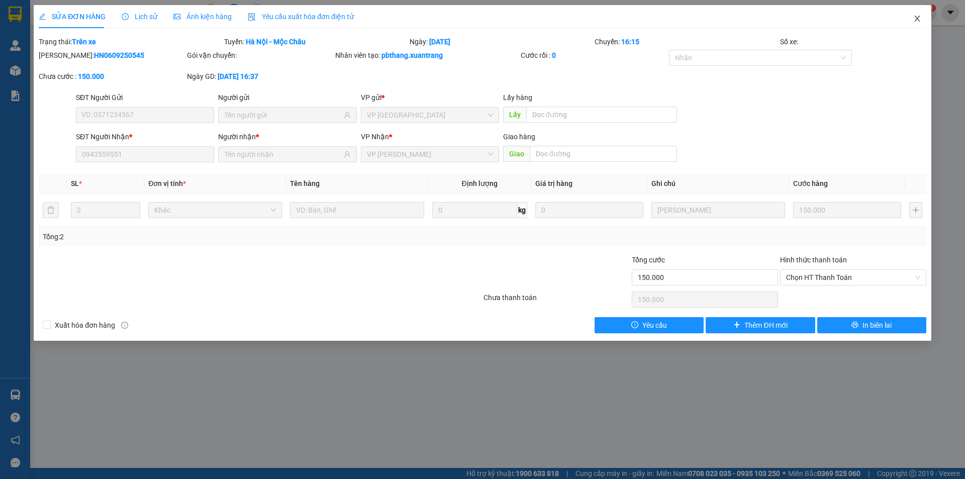
click at [918, 15] on icon "close" at bounding box center [917, 19] width 8 height 8
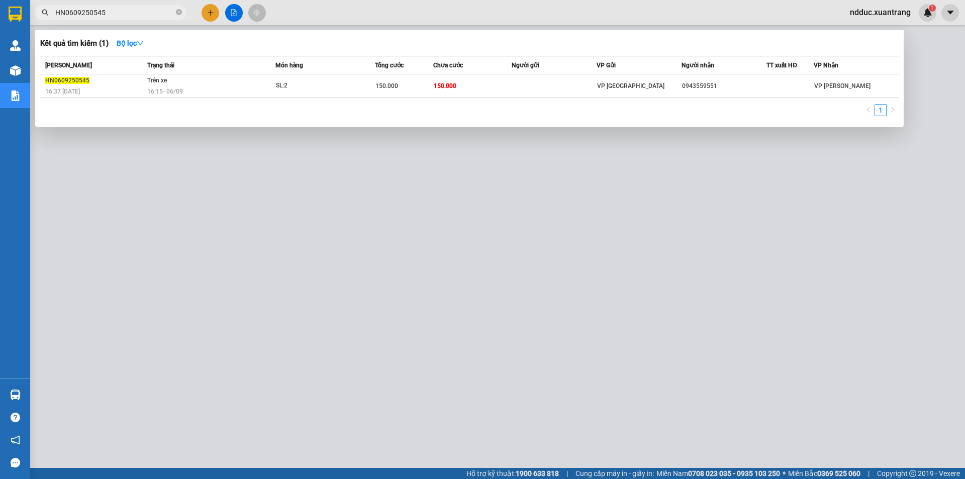
click at [118, 14] on input "HN0609250545" at bounding box center [114, 12] width 119 height 11
paste input "56"
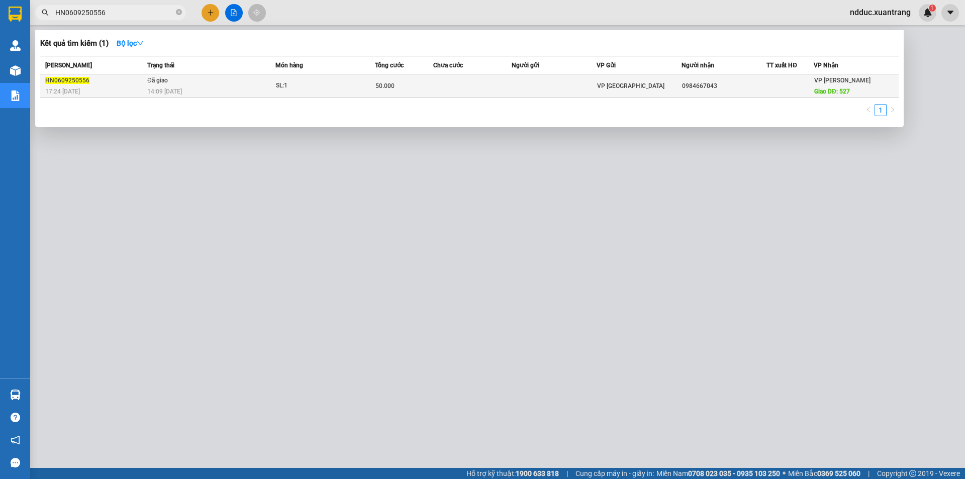
type input "HN0609250556"
click at [345, 90] on div "SL: 1" at bounding box center [313, 85] width 75 height 11
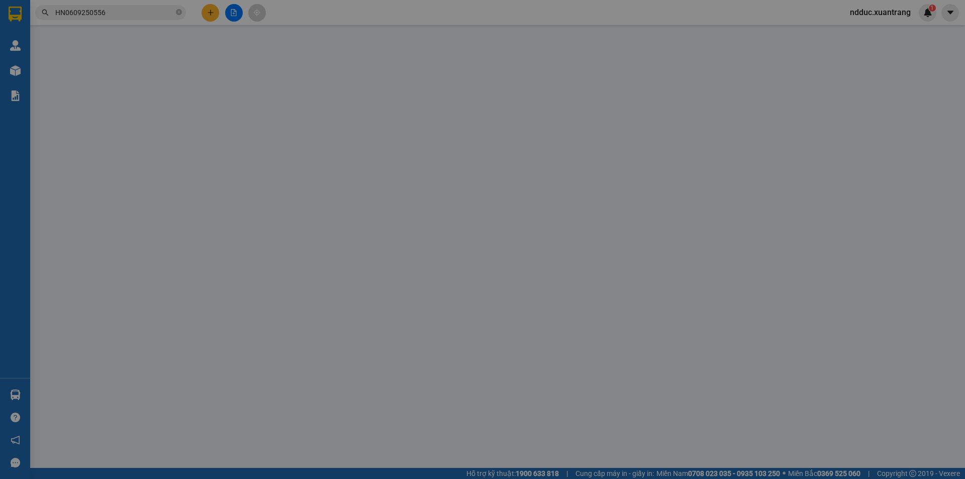
type input "0984667043"
type input "527"
type input "50.000"
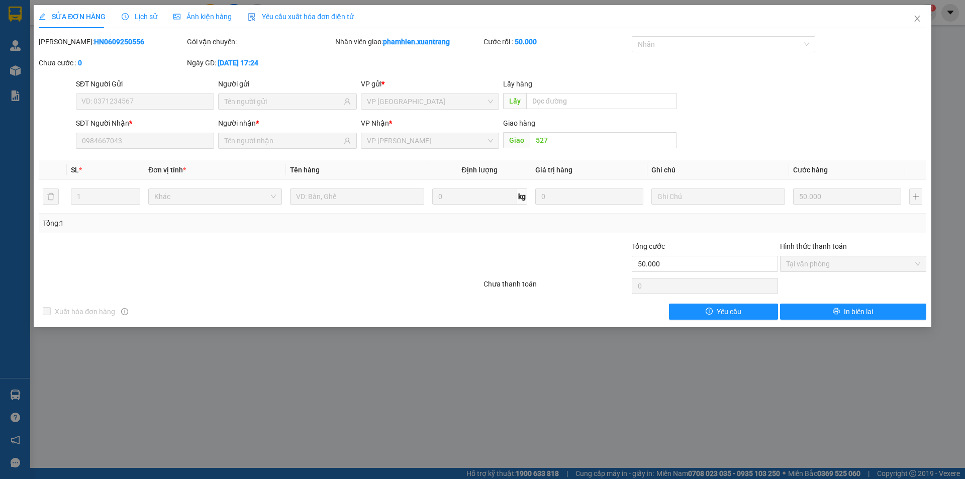
click at [142, 13] on span "Lịch sử" at bounding box center [140, 17] width 36 height 8
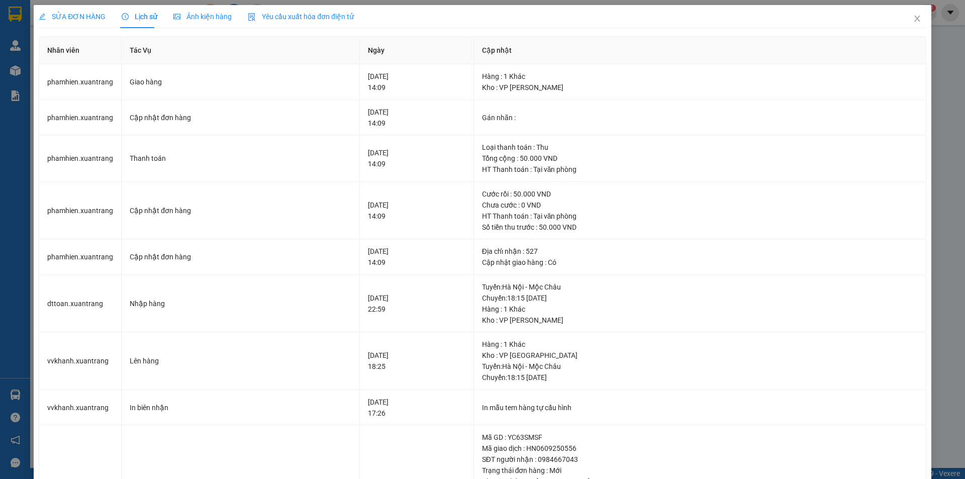
click at [194, 16] on span "Ảnh kiện hàng" at bounding box center [202, 17] width 58 height 8
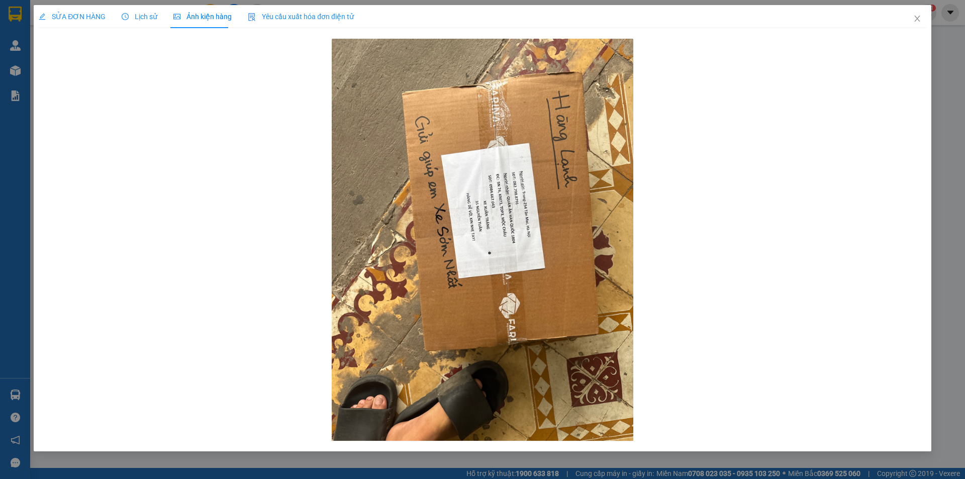
drag, startPoint x: 138, startPoint y: 16, endPoint x: 115, endPoint y: 17, distance: 23.2
click at [137, 16] on span "Lịch sử" at bounding box center [140, 17] width 36 height 8
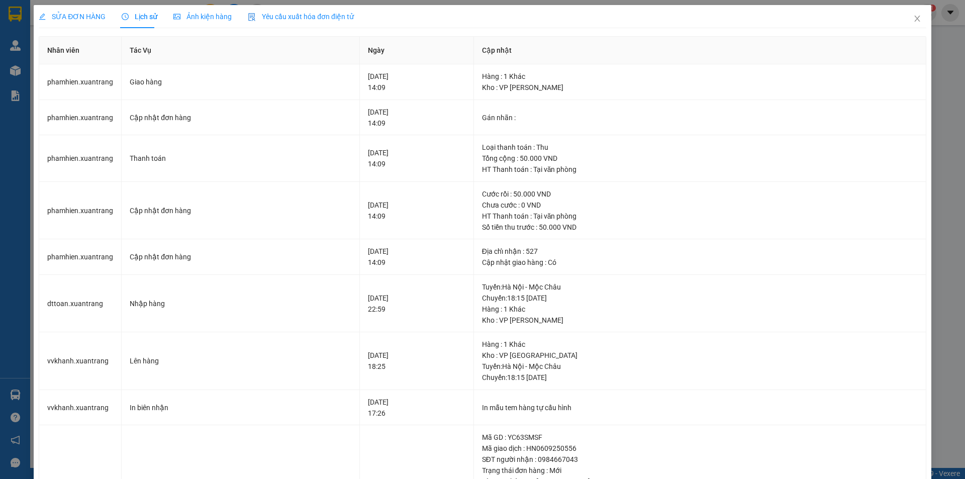
drag, startPoint x: 200, startPoint y: 15, endPoint x: 195, endPoint y: 16, distance: 5.1
click at [199, 15] on span "Ảnh kiện hàng" at bounding box center [202, 17] width 58 height 8
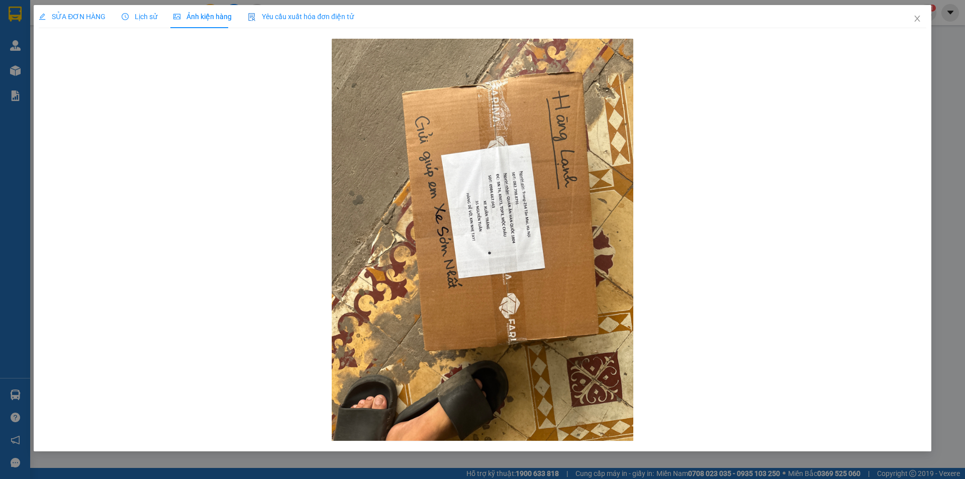
click at [143, 14] on span "Lịch sử" at bounding box center [140, 17] width 36 height 8
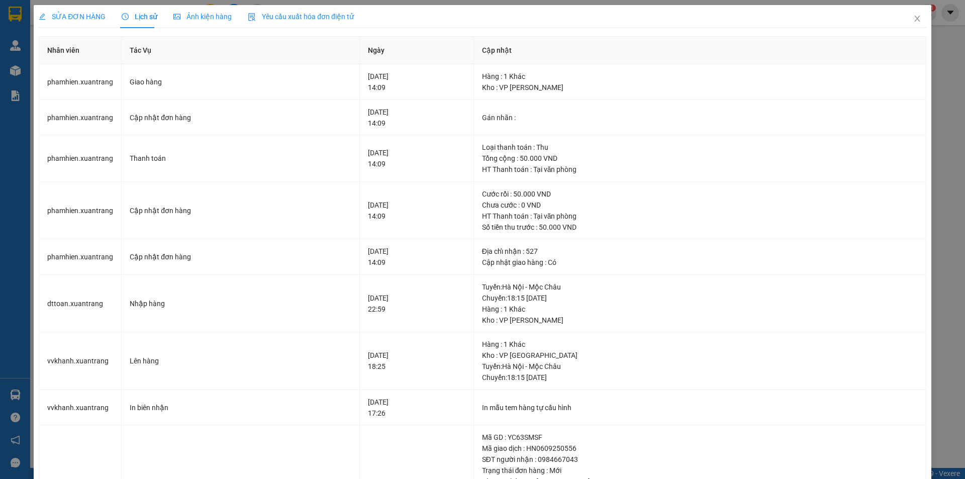
click at [191, 14] on span "Ảnh kiện hàng" at bounding box center [202, 17] width 58 height 8
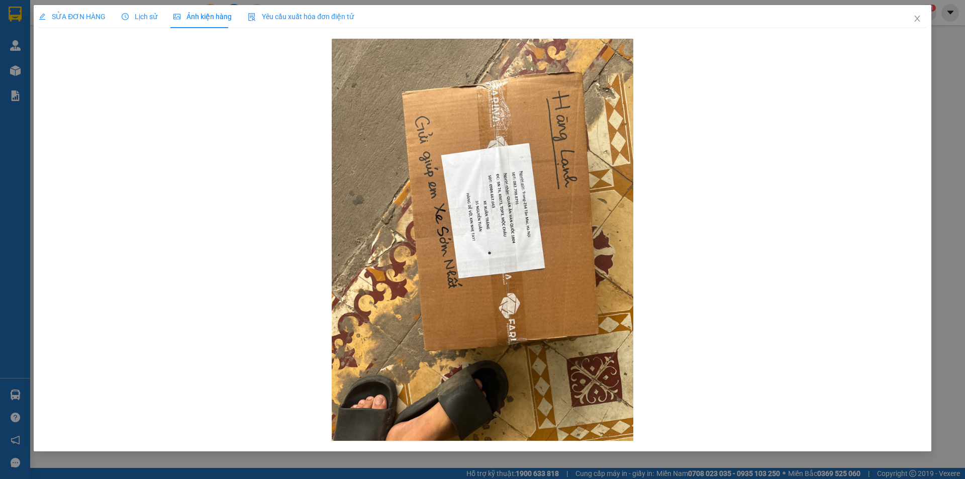
click at [128, 15] on span "Lịch sử" at bounding box center [140, 17] width 36 height 8
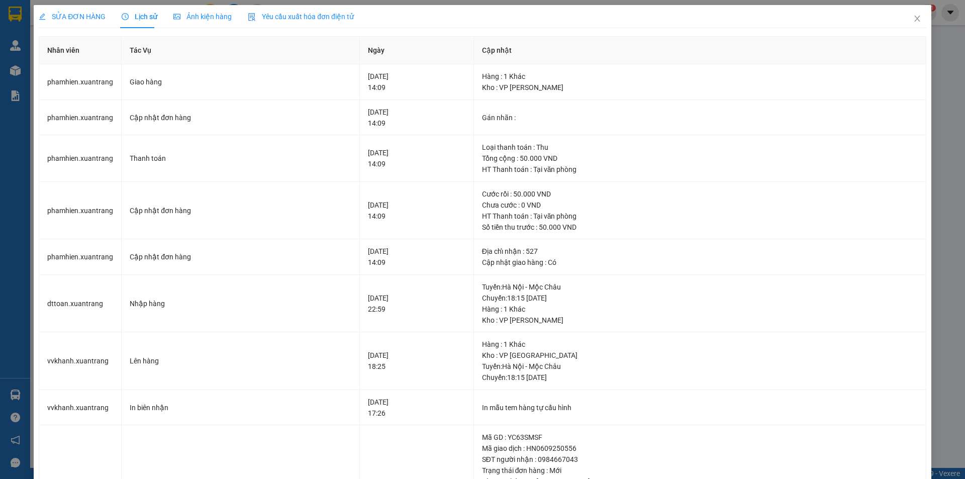
click at [80, 14] on span "SỬA ĐƠN HÀNG" at bounding box center [72, 17] width 67 height 8
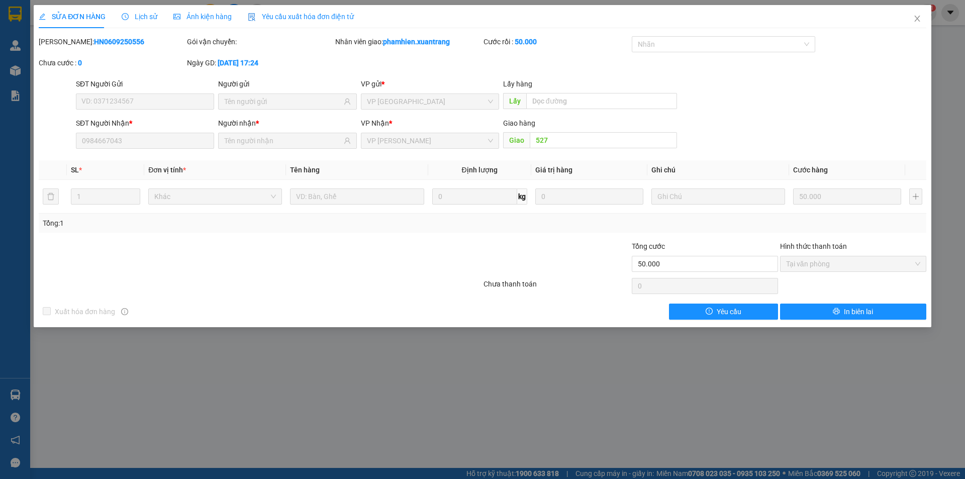
click at [143, 14] on span "Lịch sử" at bounding box center [140, 17] width 36 height 8
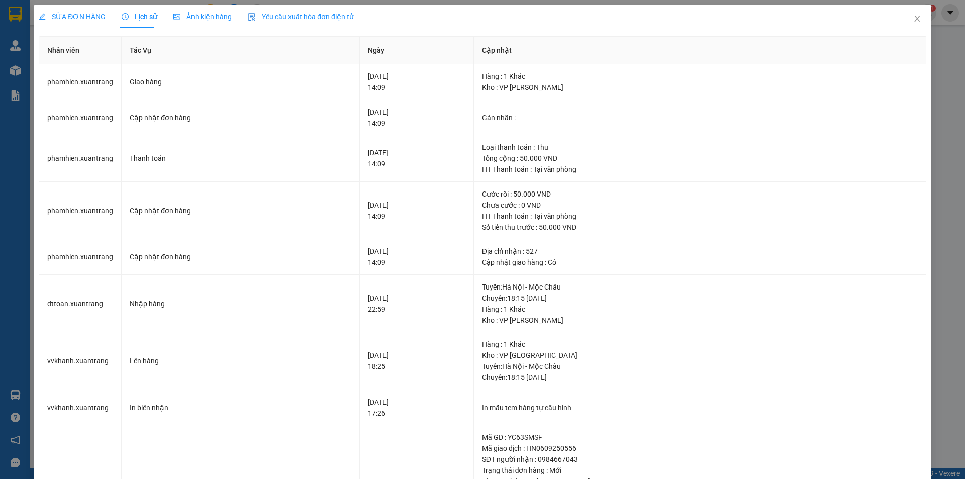
click at [81, 17] on span "SỬA ĐƠN HÀNG" at bounding box center [72, 17] width 67 height 8
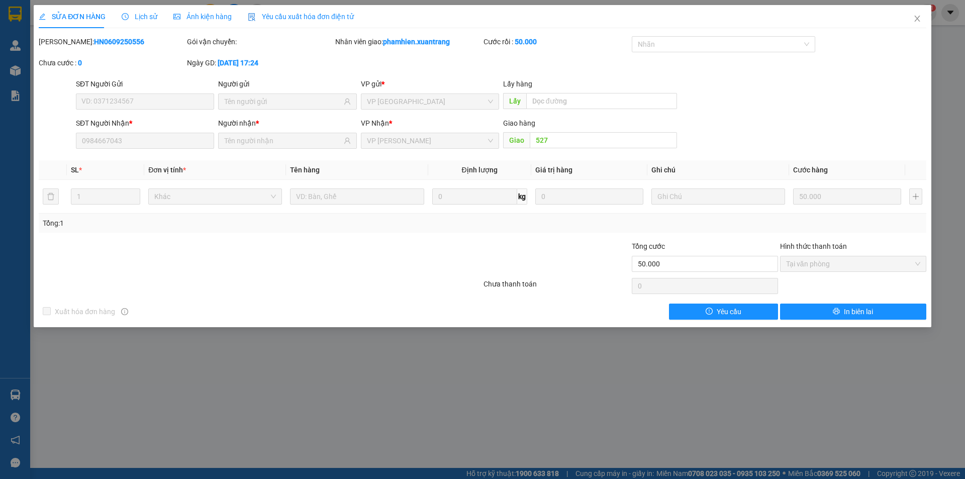
drag, startPoint x: 149, startPoint y: 13, endPoint x: 179, endPoint y: 14, distance: 29.7
click at [151, 13] on span "Lịch sử" at bounding box center [140, 17] width 36 height 8
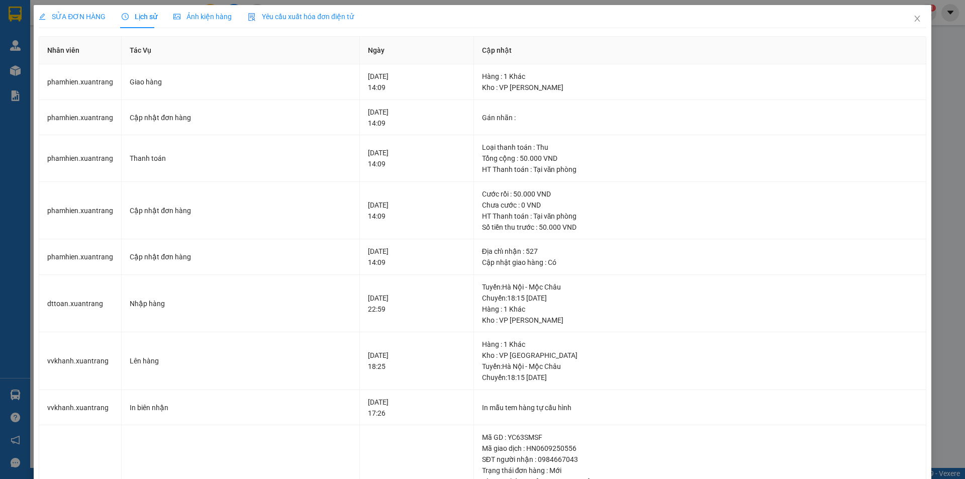
drag, startPoint x: 189, startPoint y: 15, endPoint x: 153, endPoint y: 16, distance: 36.2
click at [189, 15] on span "Ảnh kiện hàng" at bounding box center [202, 17] width 58 height 8
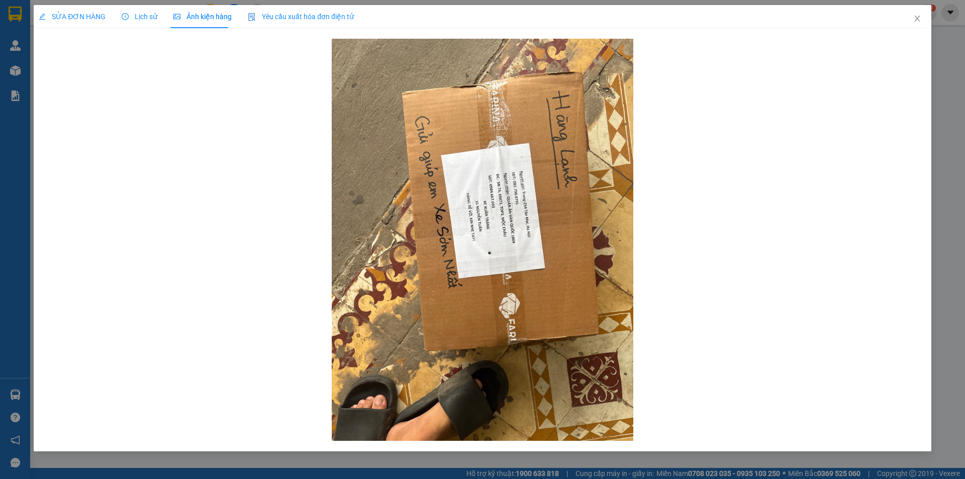
click at [139, 17] on span "Lịch sử" at bounding box center [140, 17] width 36 height 8
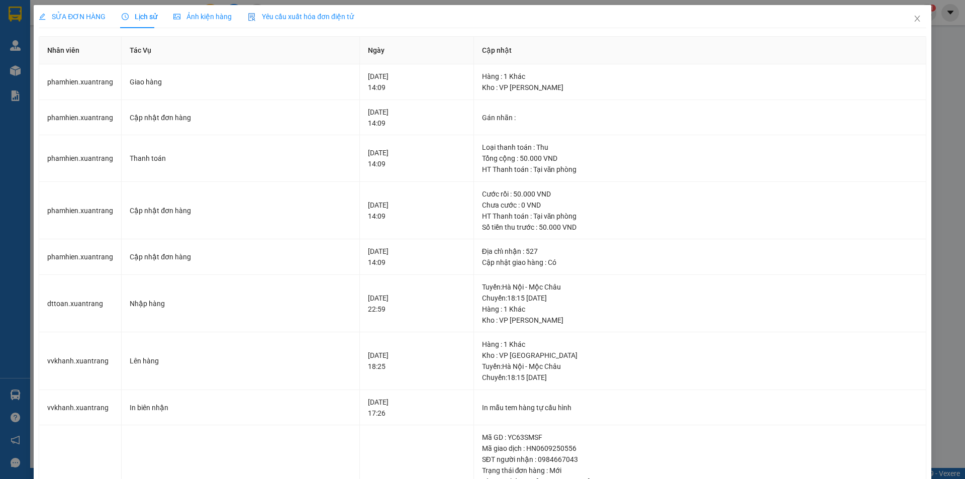
click at [82, 18] on span "SỬA ĐƠN HÀNG" at bounding box center [72, 17] width 67 height 8
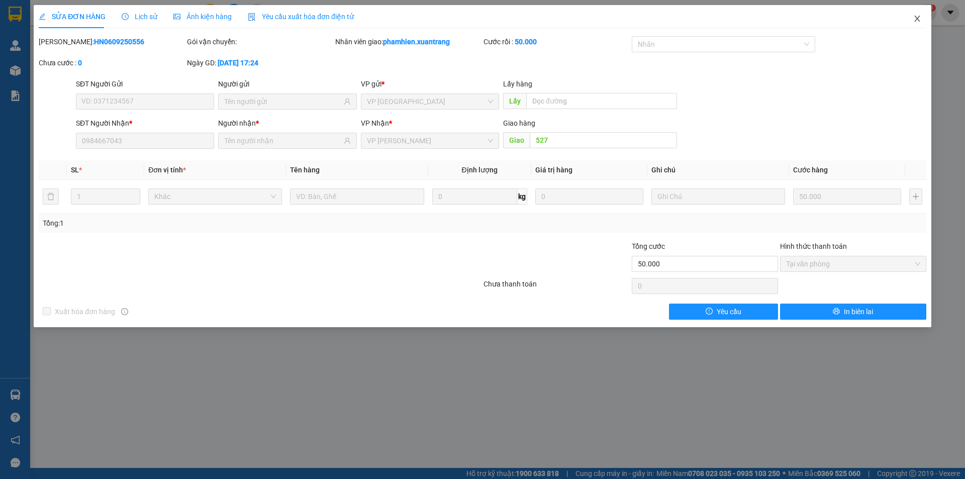
click at [917, 17] on icon "close" at bounding box center [917, 19] width 8 height 8
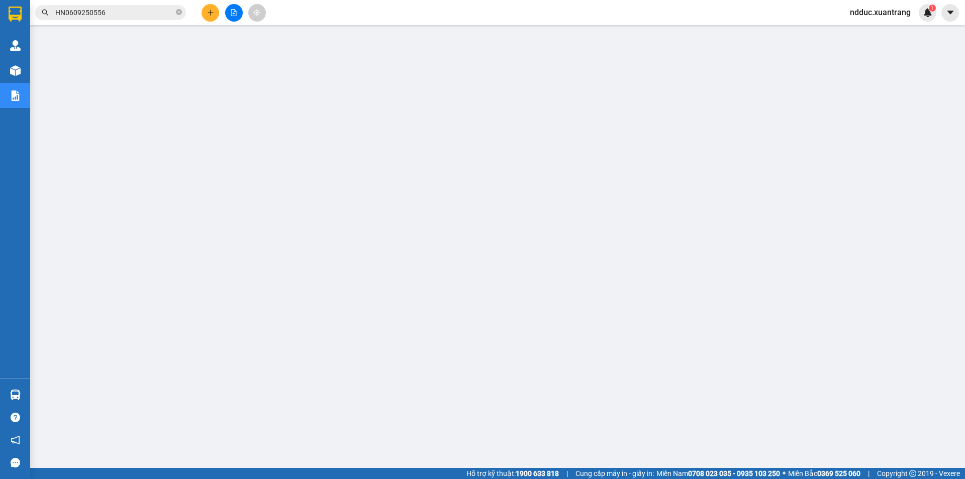
click at [120, 14] on input "HN0609250556" at bounding box center [114, 12] width 119 height 11
